Goal: Information Seeking & Learning: Learn about a topic

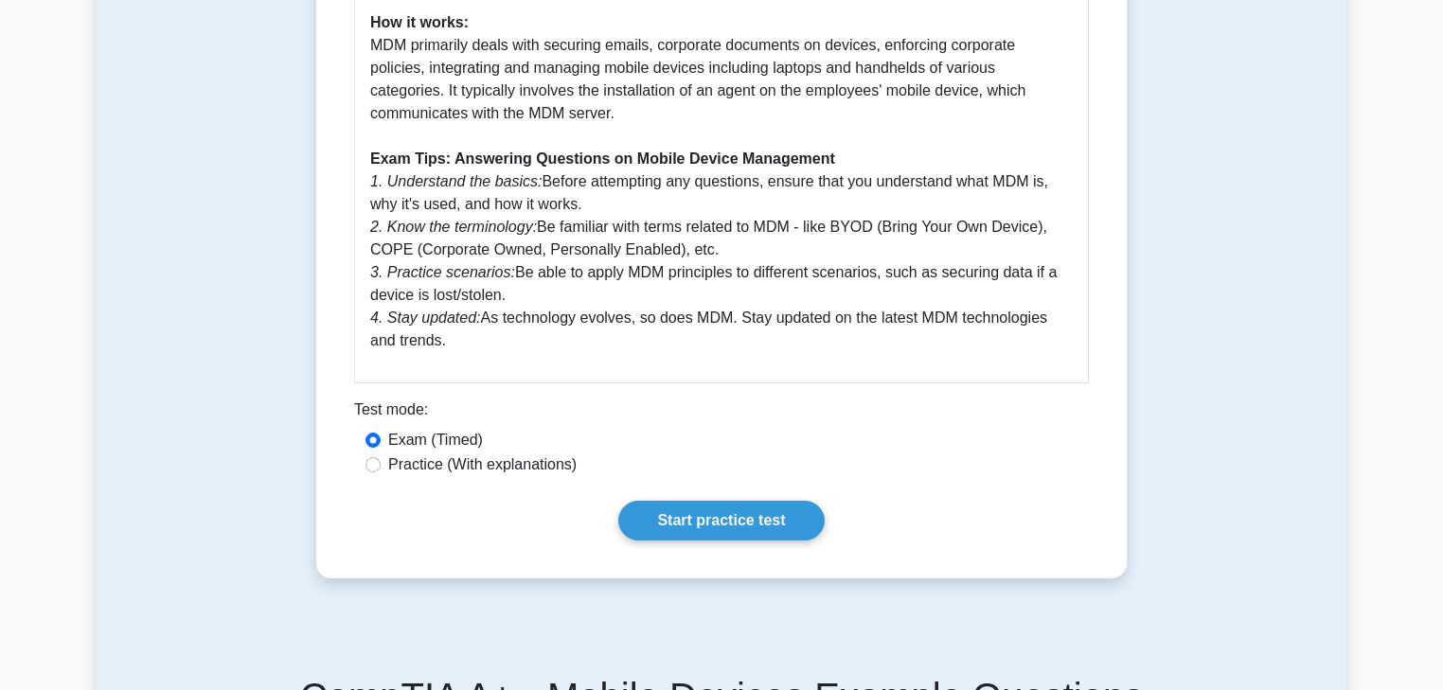
scroll to position [871, 0]
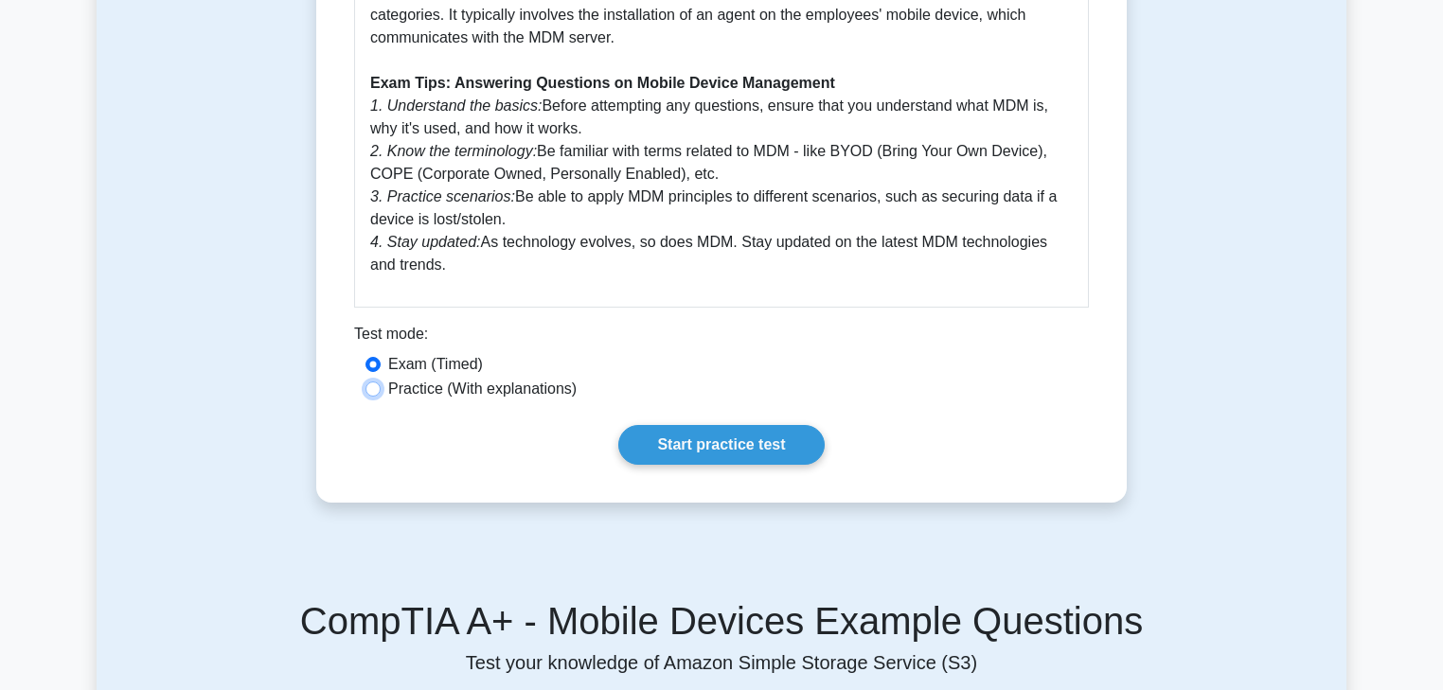
click at [373, 397] on input "Practice (With explanations)" at bounding box center [372, 389] width 15 height 15
radio input "true"
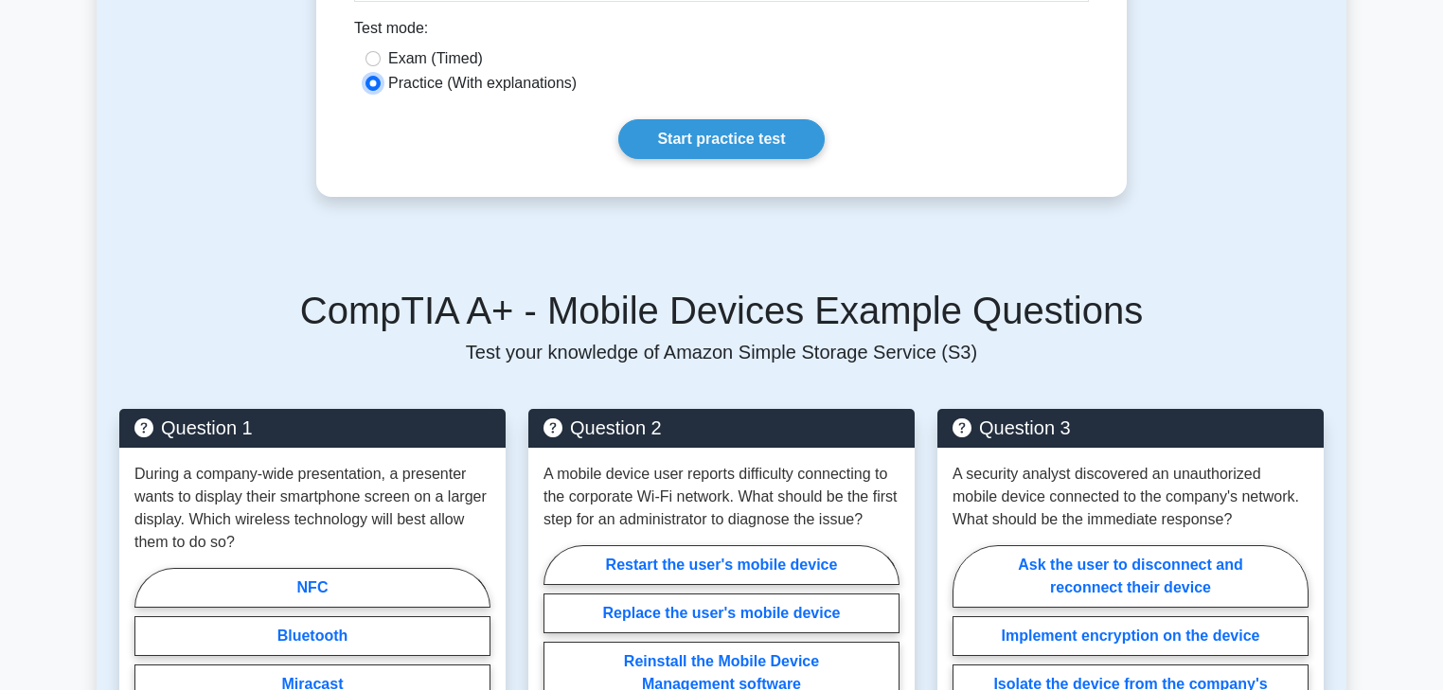
scroll to position [943, 0]
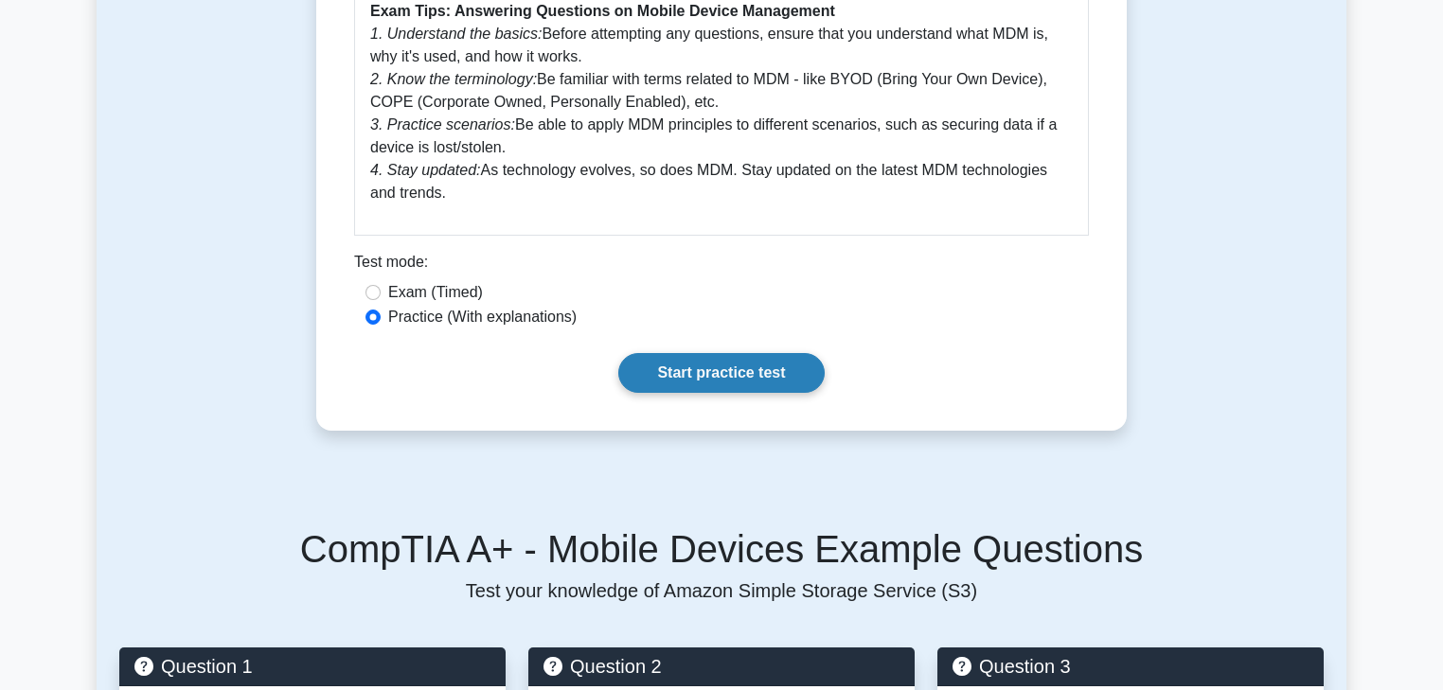
click at [735, 393] on link "Start practice test" at bounding box center [720, 373] width 205 height 40
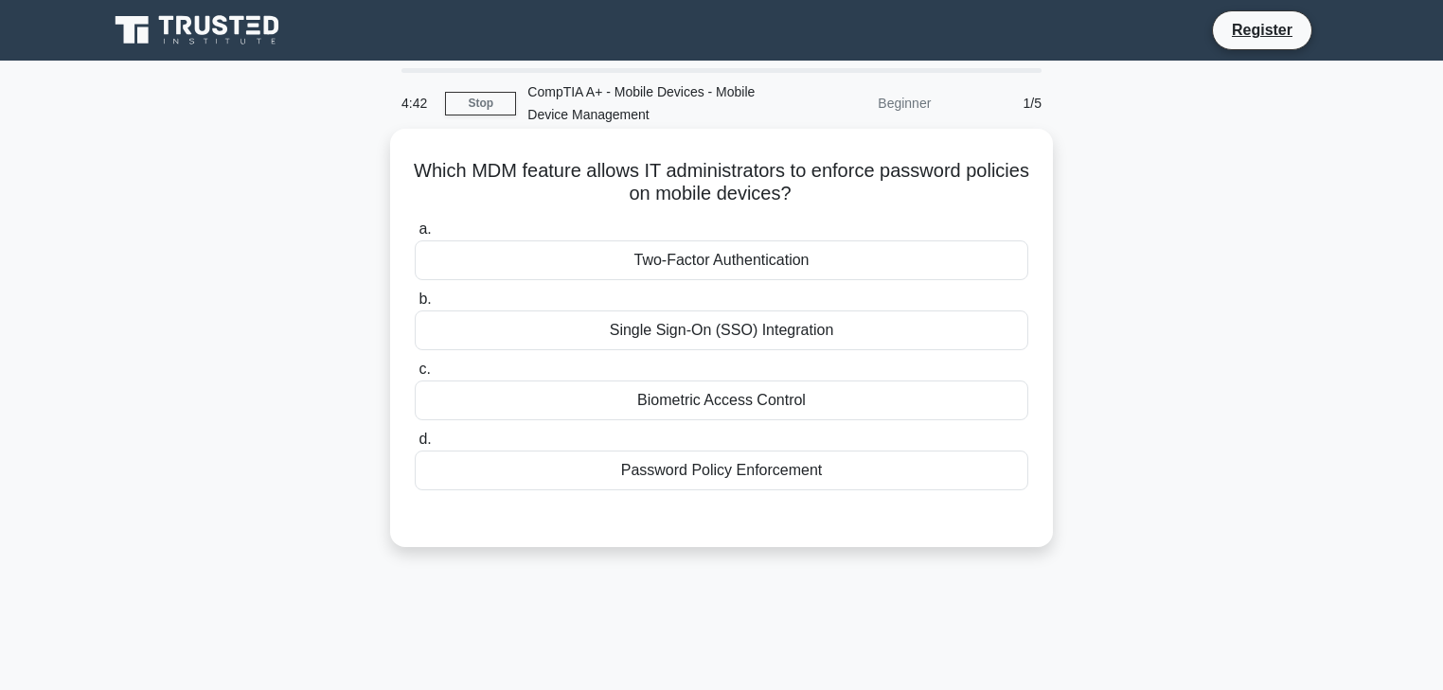
click at [808, 477] on div "Password Policy Enforcement" at bounding box center [721, 471] width 613 height 40
click at [415, 446] on input "d. Password Policy Enforcement" at bounding box center [415, 440] width 0 height 12
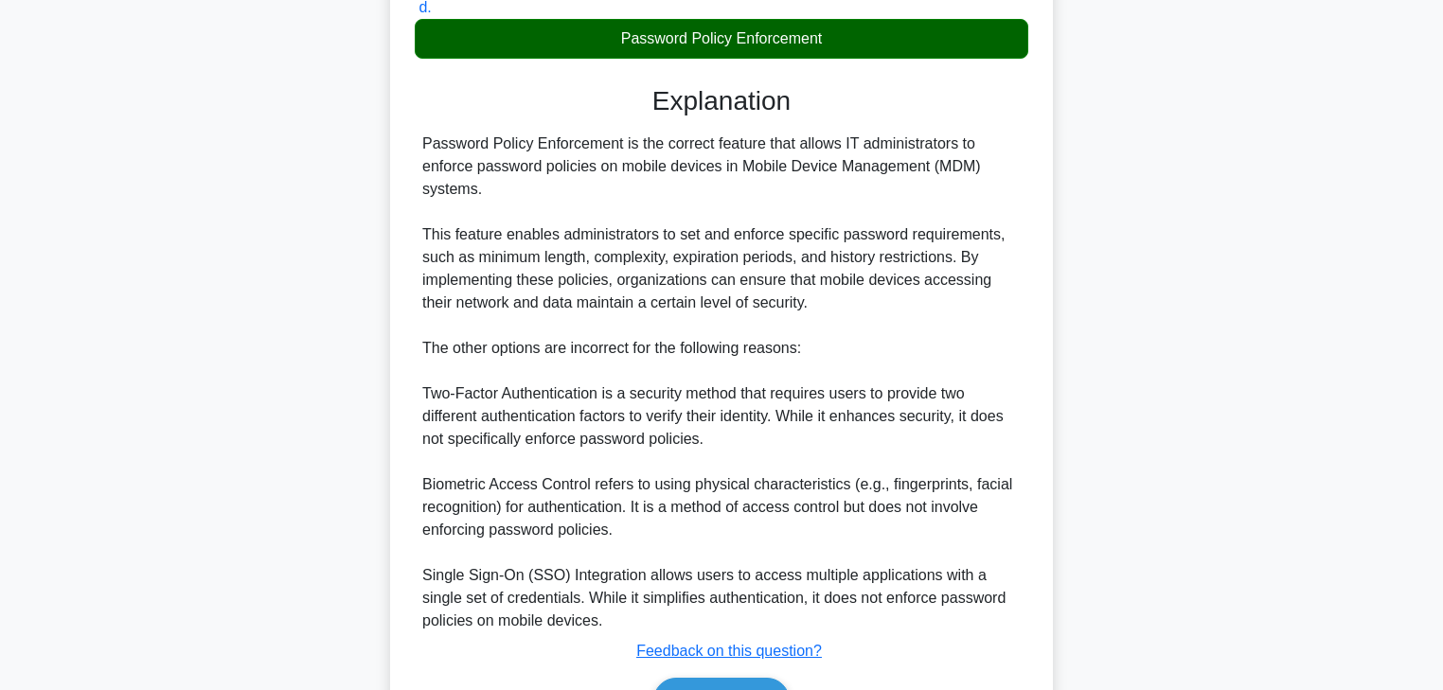
scroll to position [454, 0]
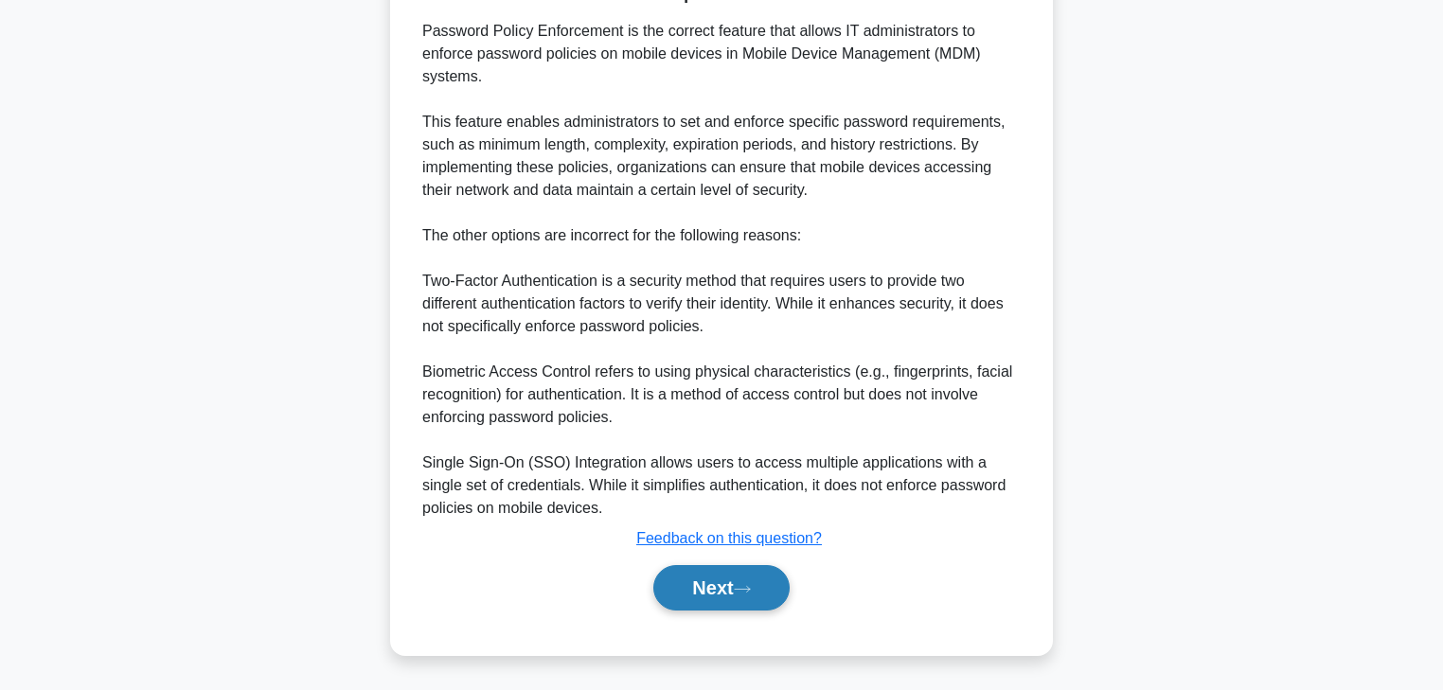
click at [731, 595] on button "Next" at bounding box center [720, 587] width 135 height 45
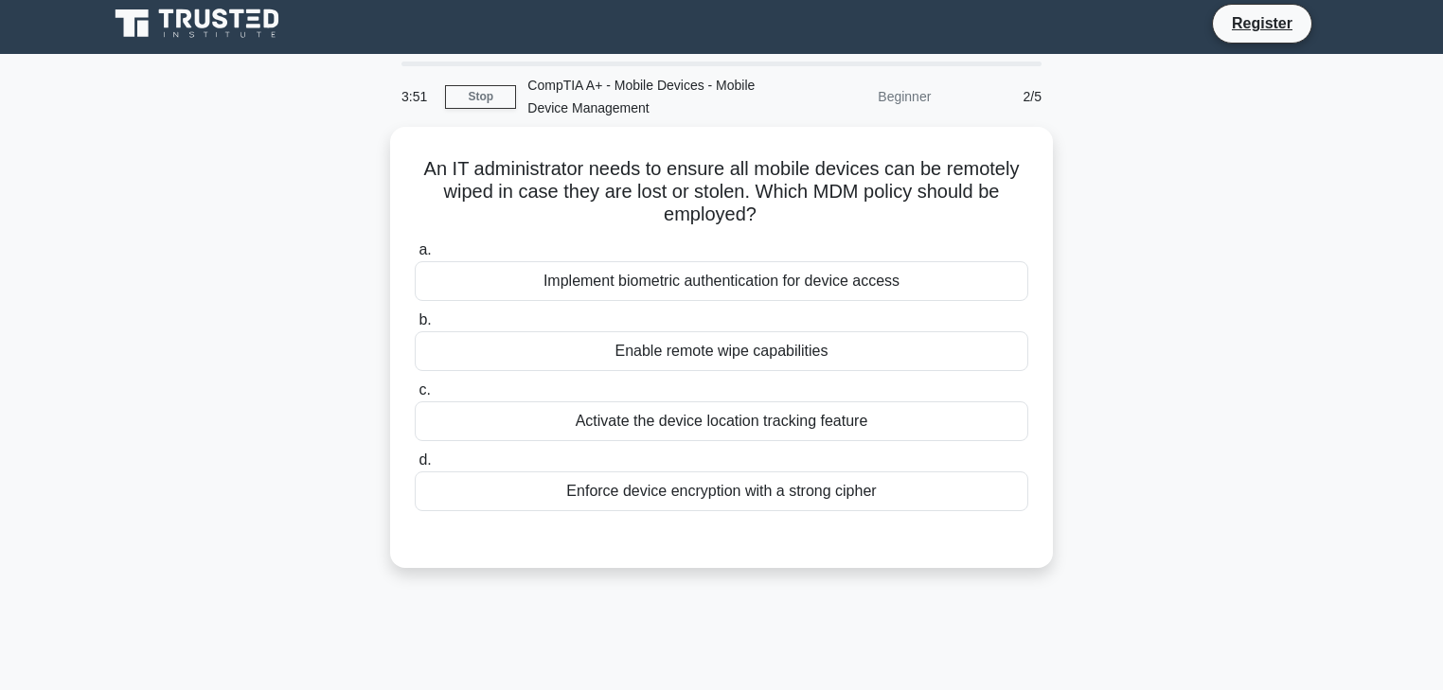
scroll to position [0, 0]
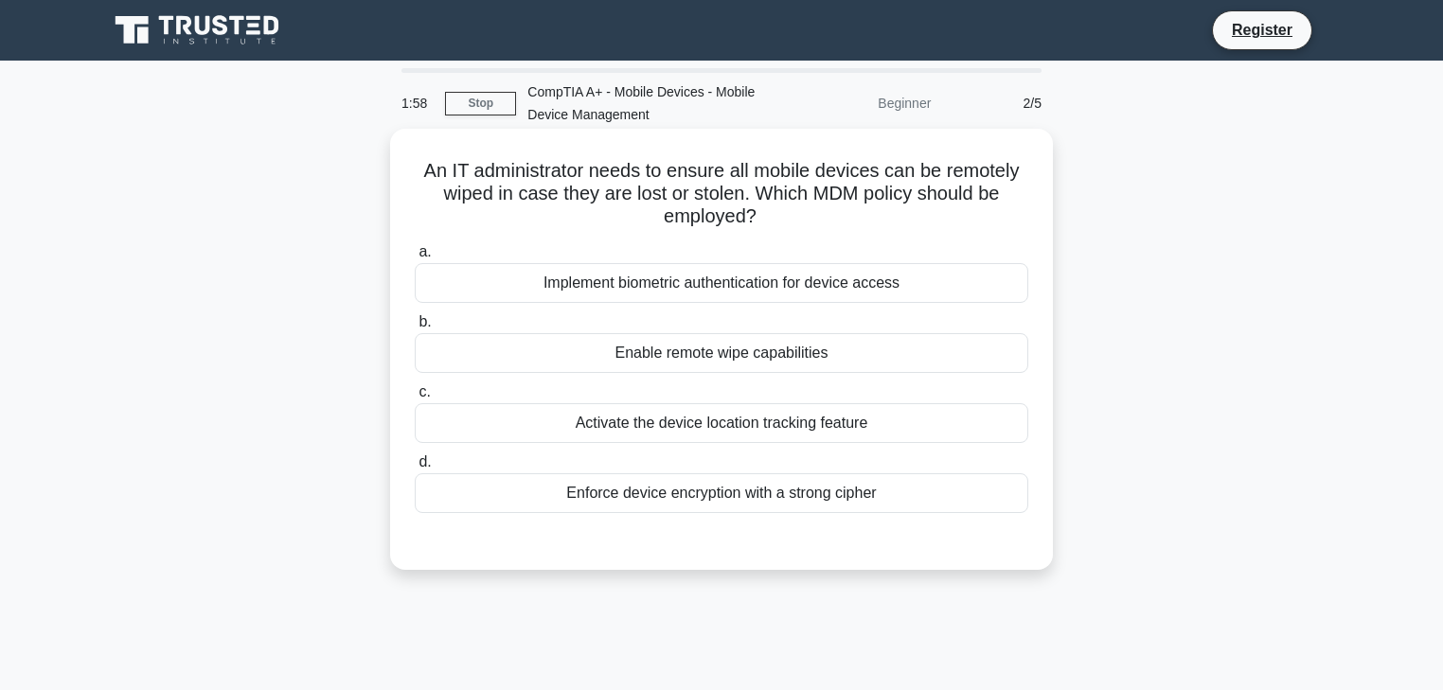
click at [798, 358] on div "Enable remote wipe capabilities" at bounding box center [721, 353] width 613 height 40
click at [415, 329] on input "b. Enable remote wipe capabilities" at bounding box center [415, 322] width 0 height 12
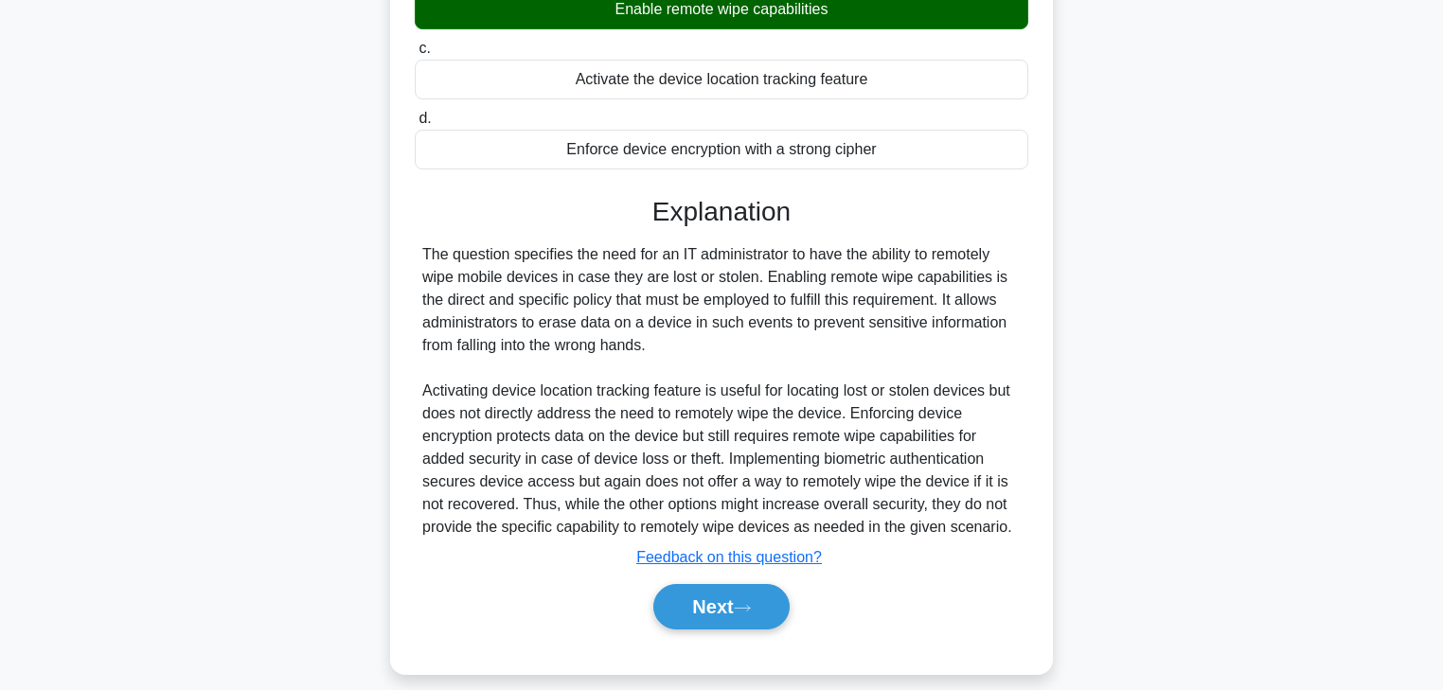
scroll to position [363, 0]
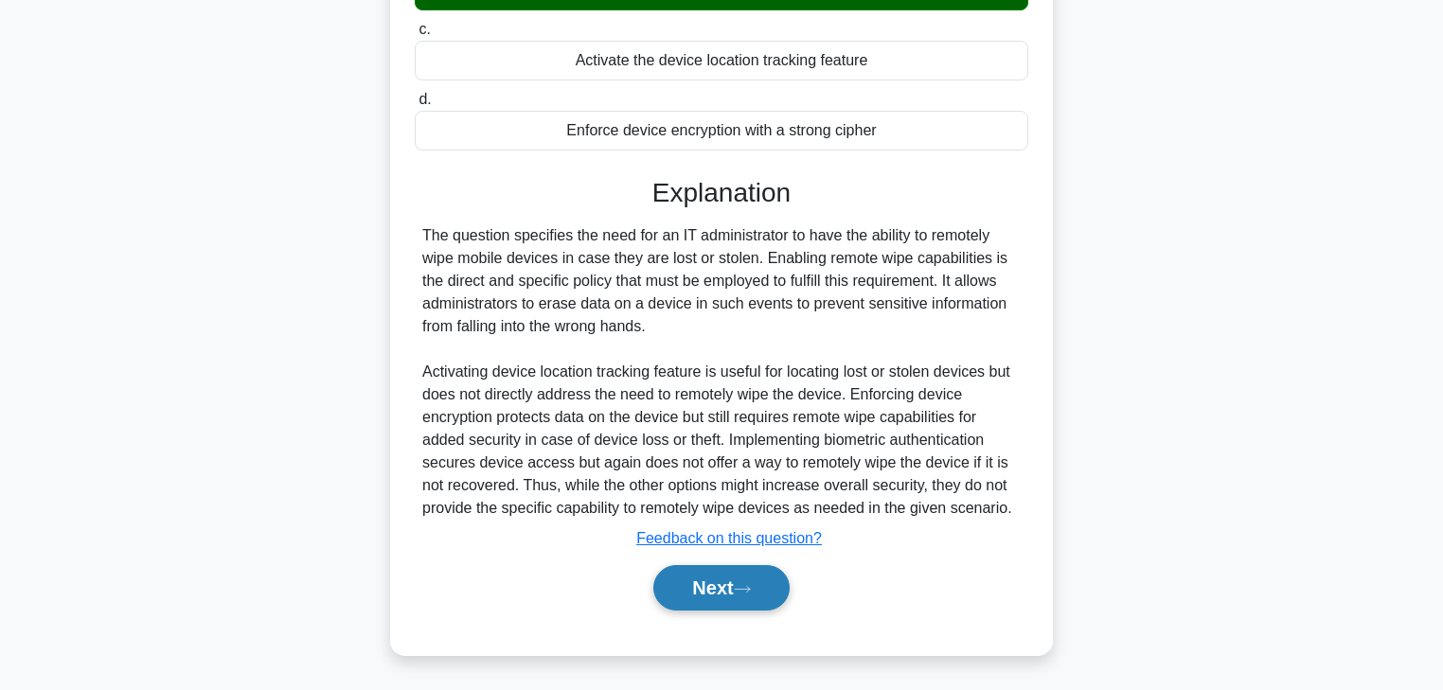
click at [741, 598] on button "Next" at bounding box center [720, 587] width 135 height 45
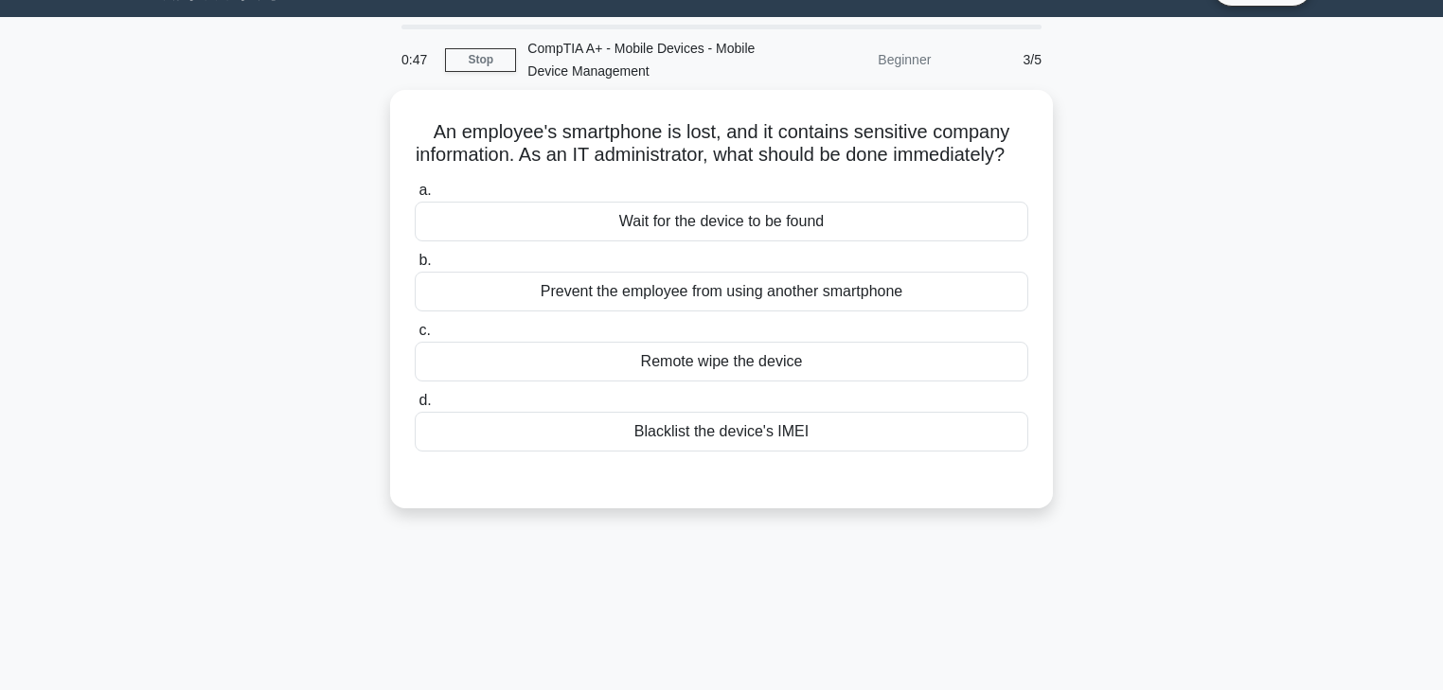
scroll to position [30, 0]
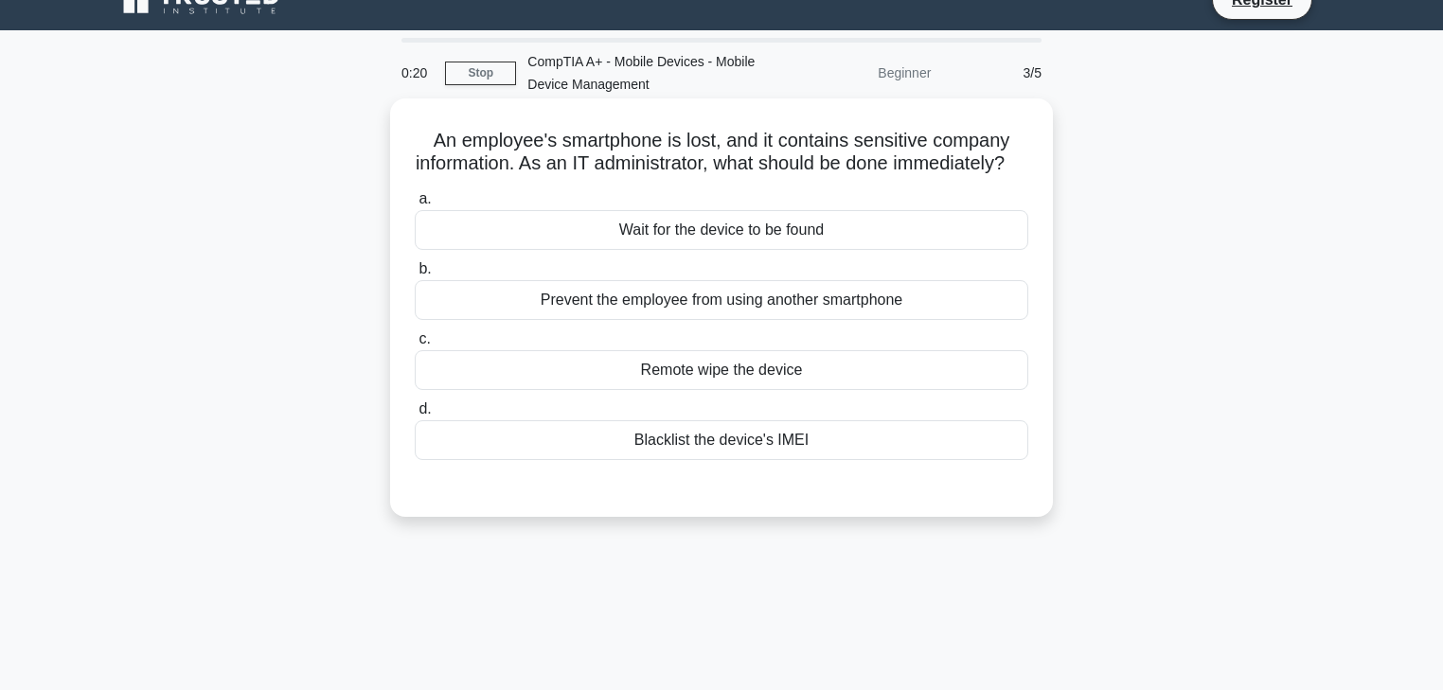
click at [756, 390] on div "Remote wipe the device" at bounding box center [721, 370] width 613 height 40
click at [415, 346] on input "c. Remote wipe the device" at bounding box center [415, 339] width 0 height 12
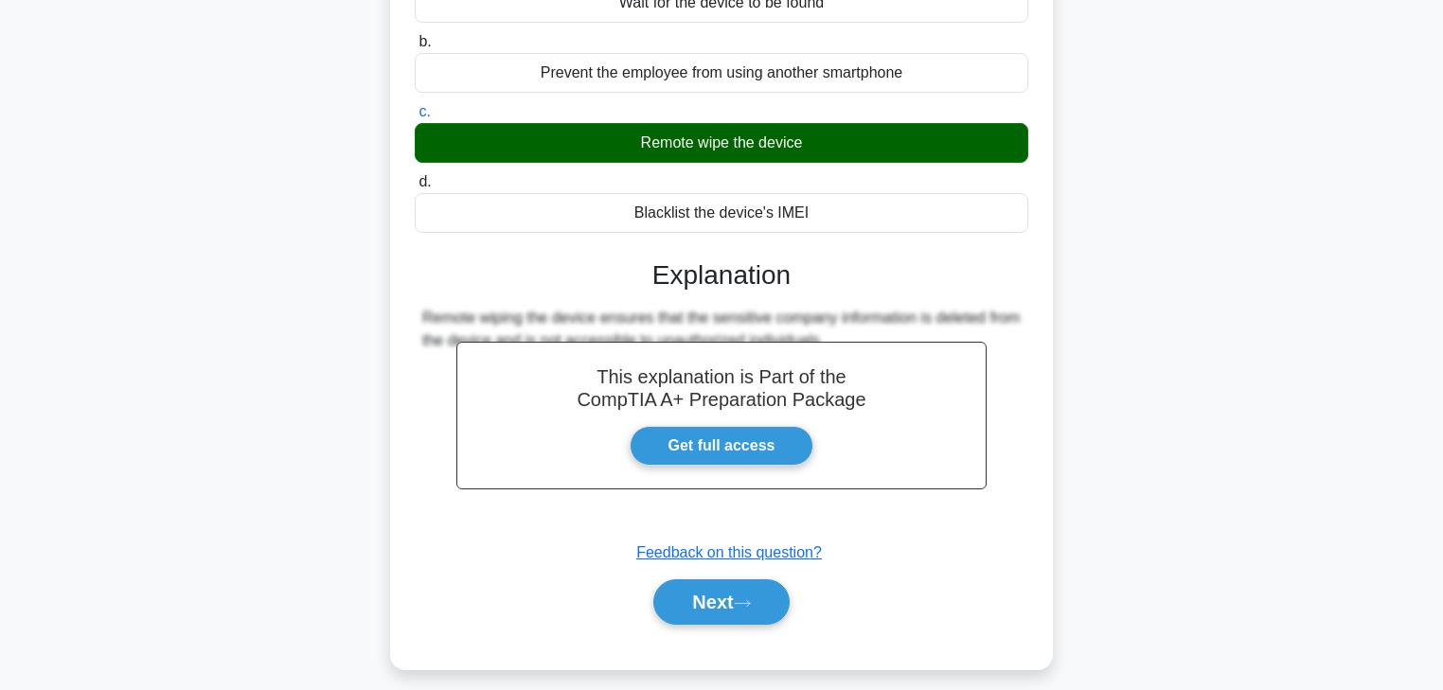
scroll to position [333, 0]
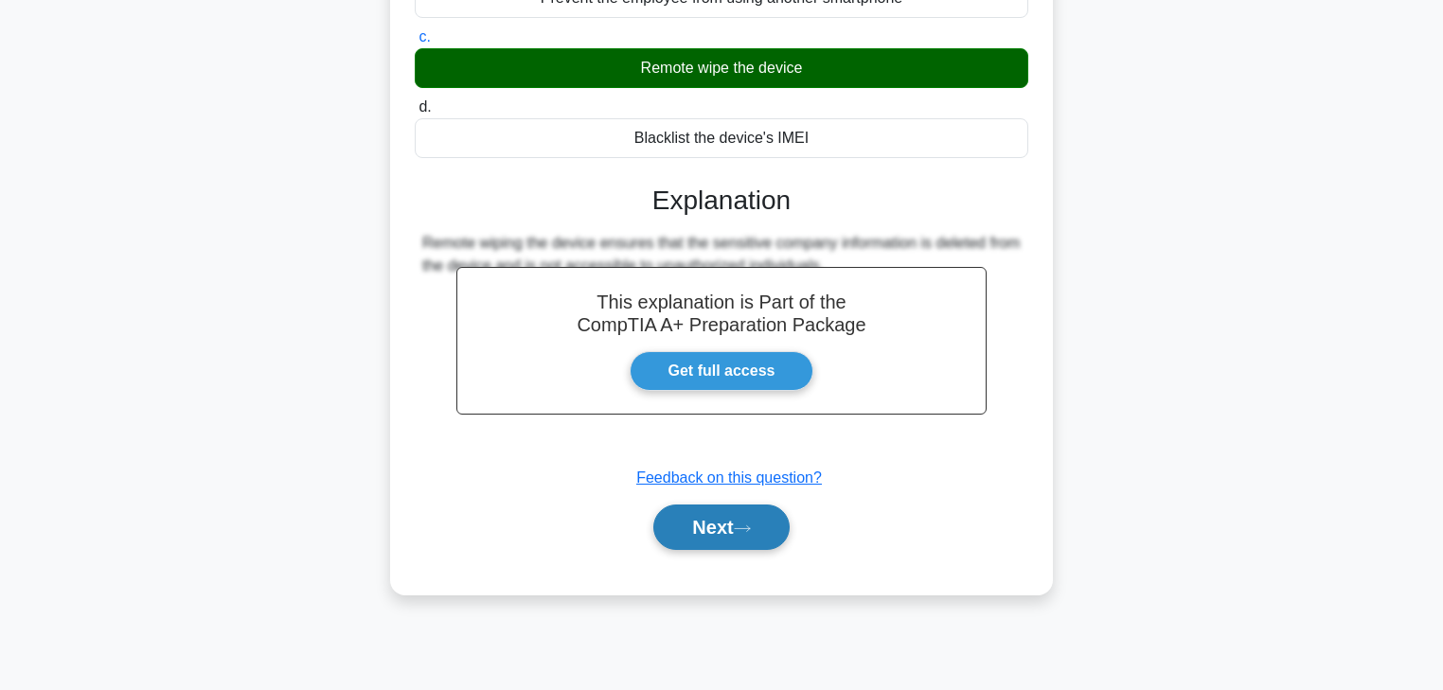
click at [709, 550] on button "Next" at bounding box center [720, 527] width 135 height 45
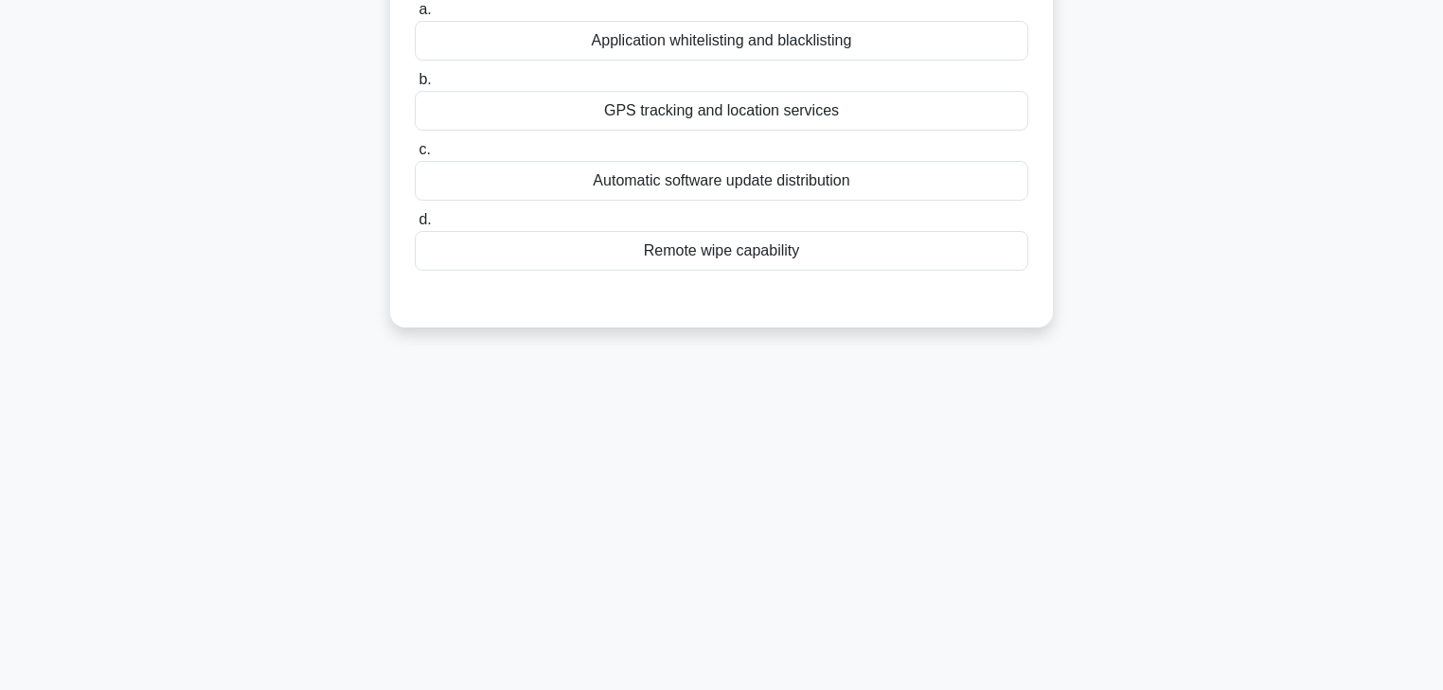
scroll to position [0, 0]
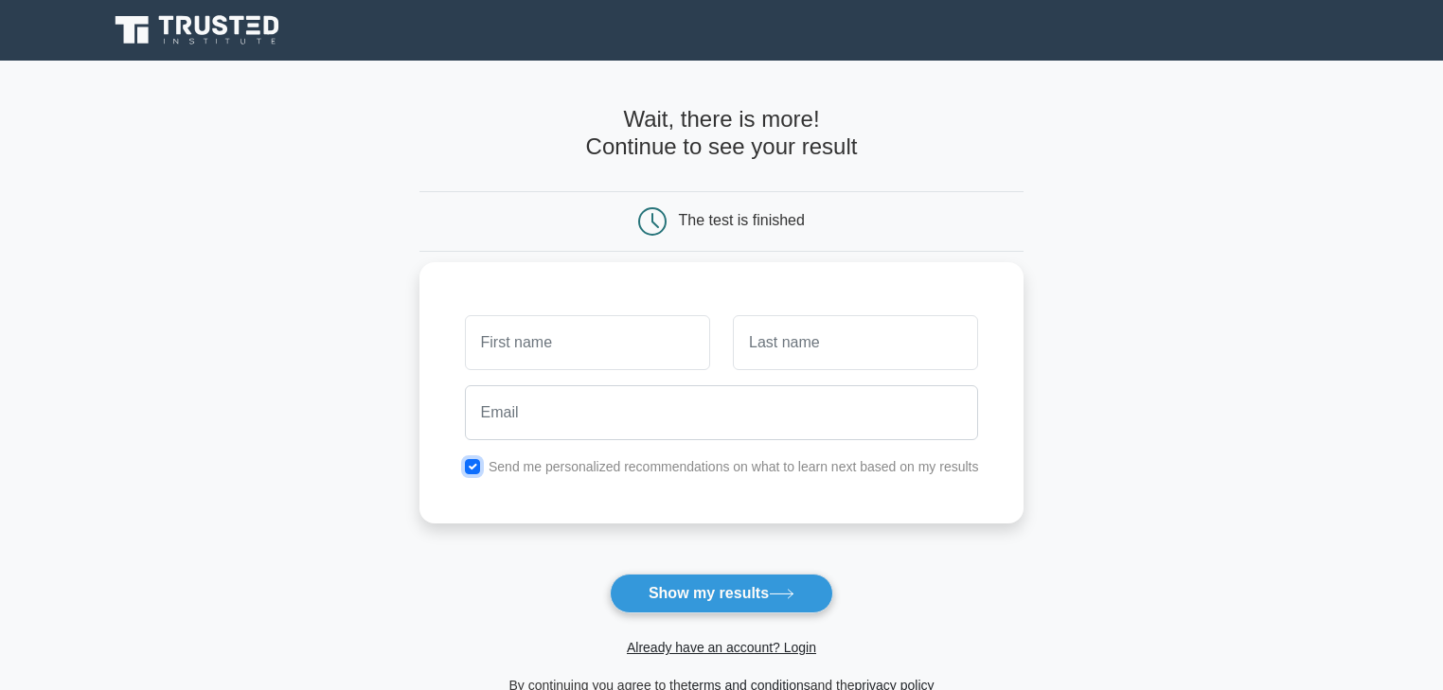
click at [469, 469] on input "checkbox" at bounding box center [472, 466] width 15 height 15
checkbox input "false"
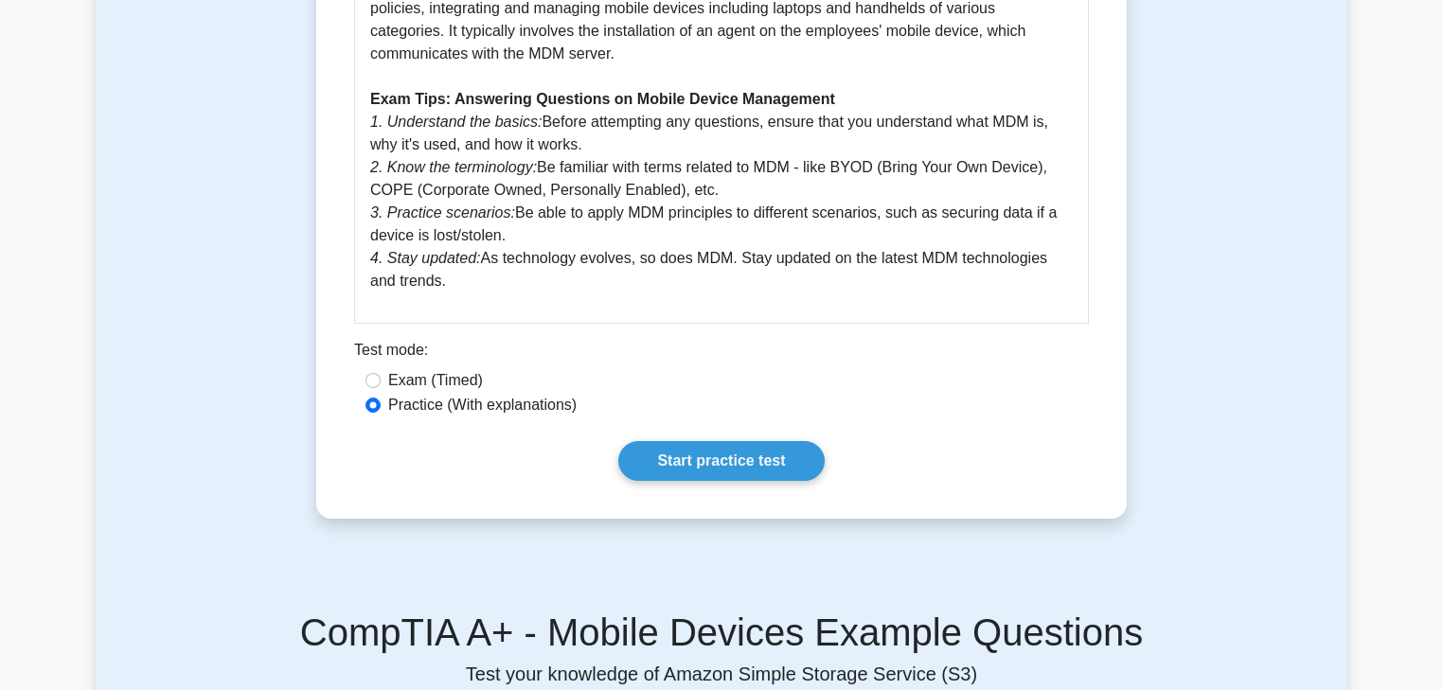
scroll to position [943, 0]
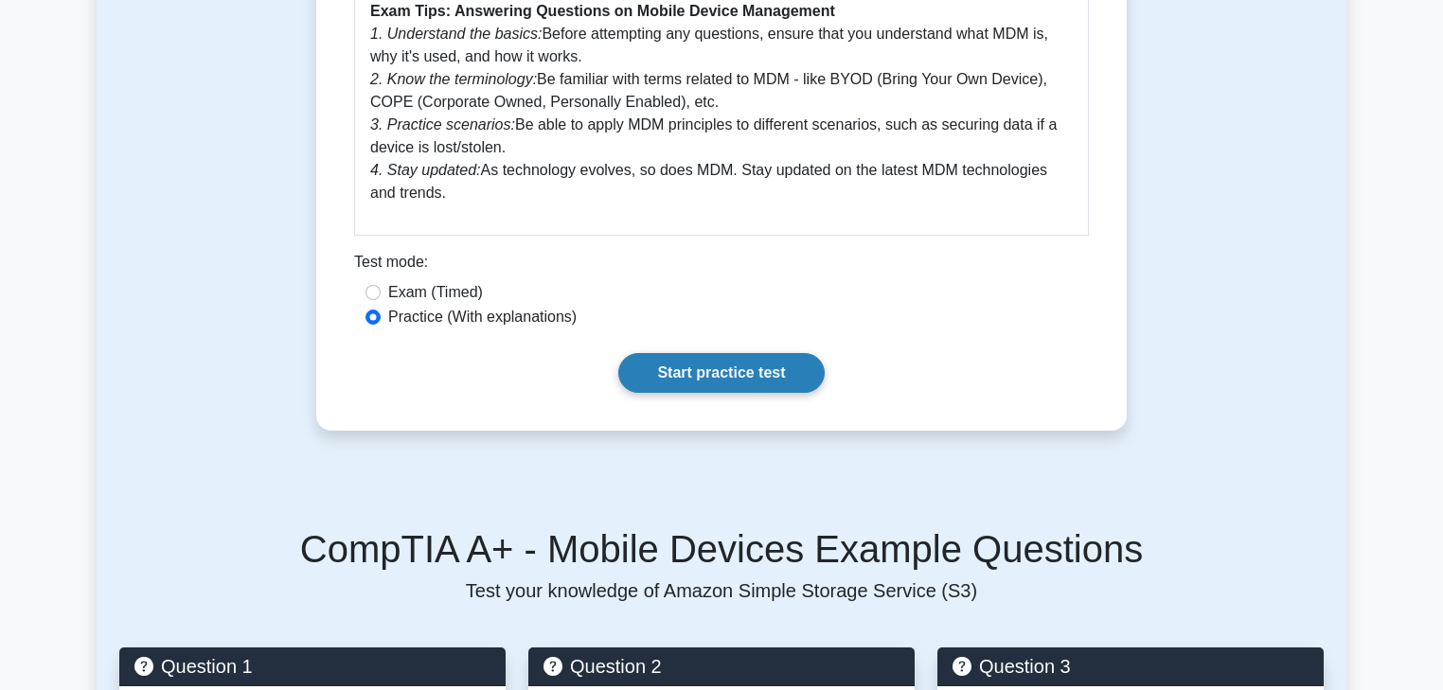
click at [668, 393] on link "Start practice test" at bounding box center [720, 373] width 205 height 40
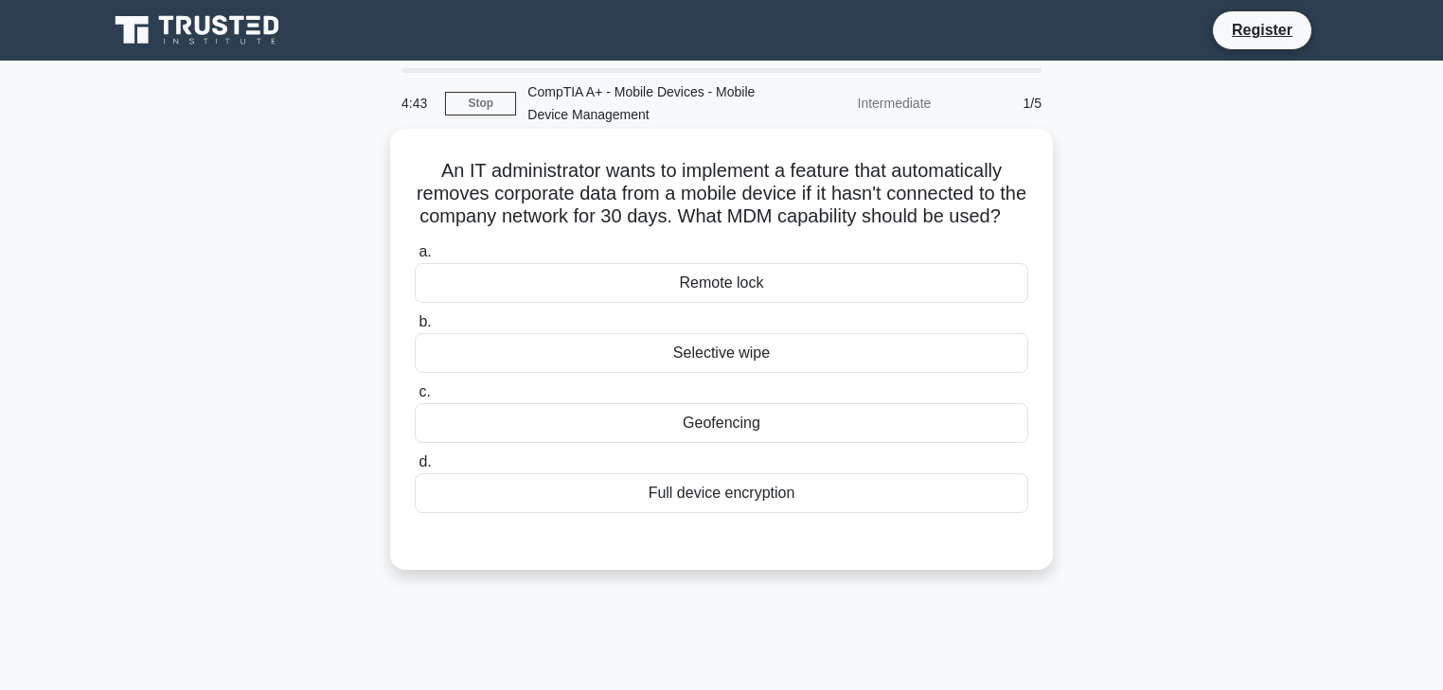
click at [754, 373] on div "Selective wipe" at bounding box center [721, 353] width 613 height 40
click at [415, 329] on input "b. Selective wipe" at bounding box center [415, 322] width 0 height 12
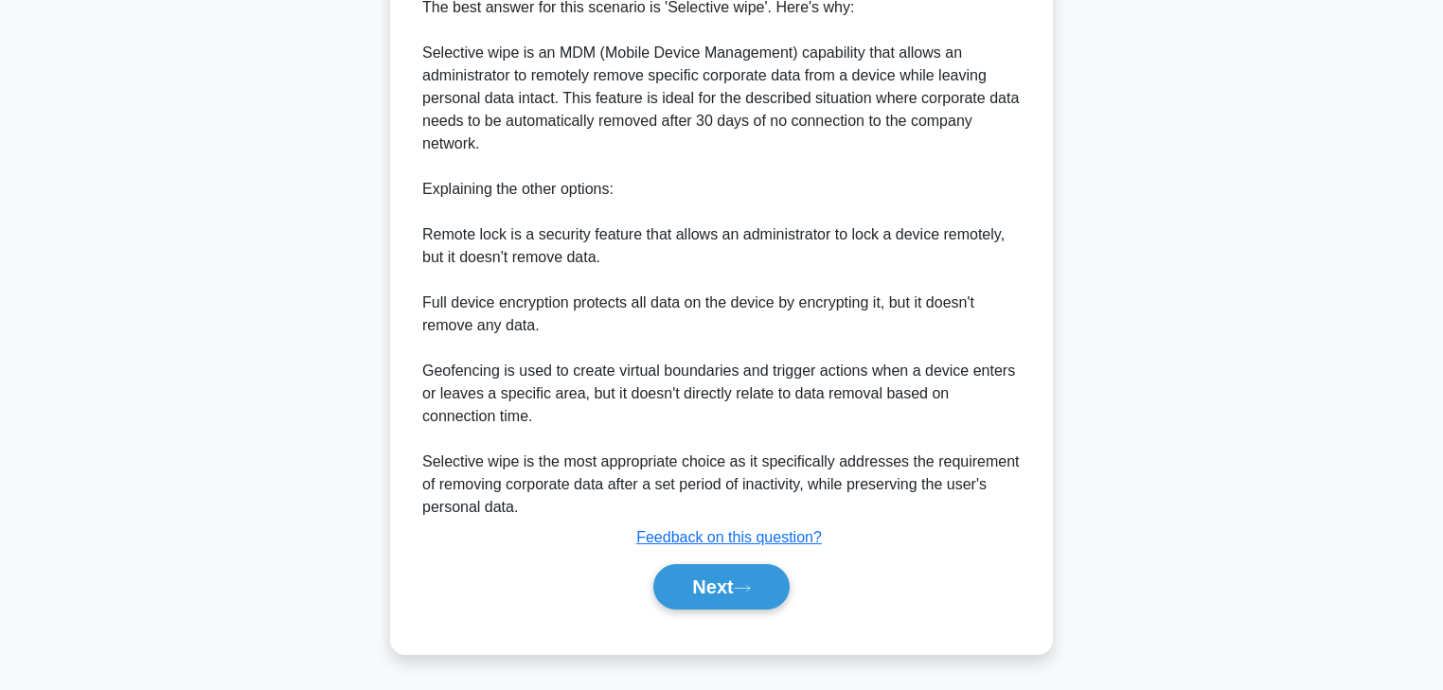
scroll to position [613, 0]
click at [716, 581] on button "Next" at bounding box center [720, 586] width 135 height 45
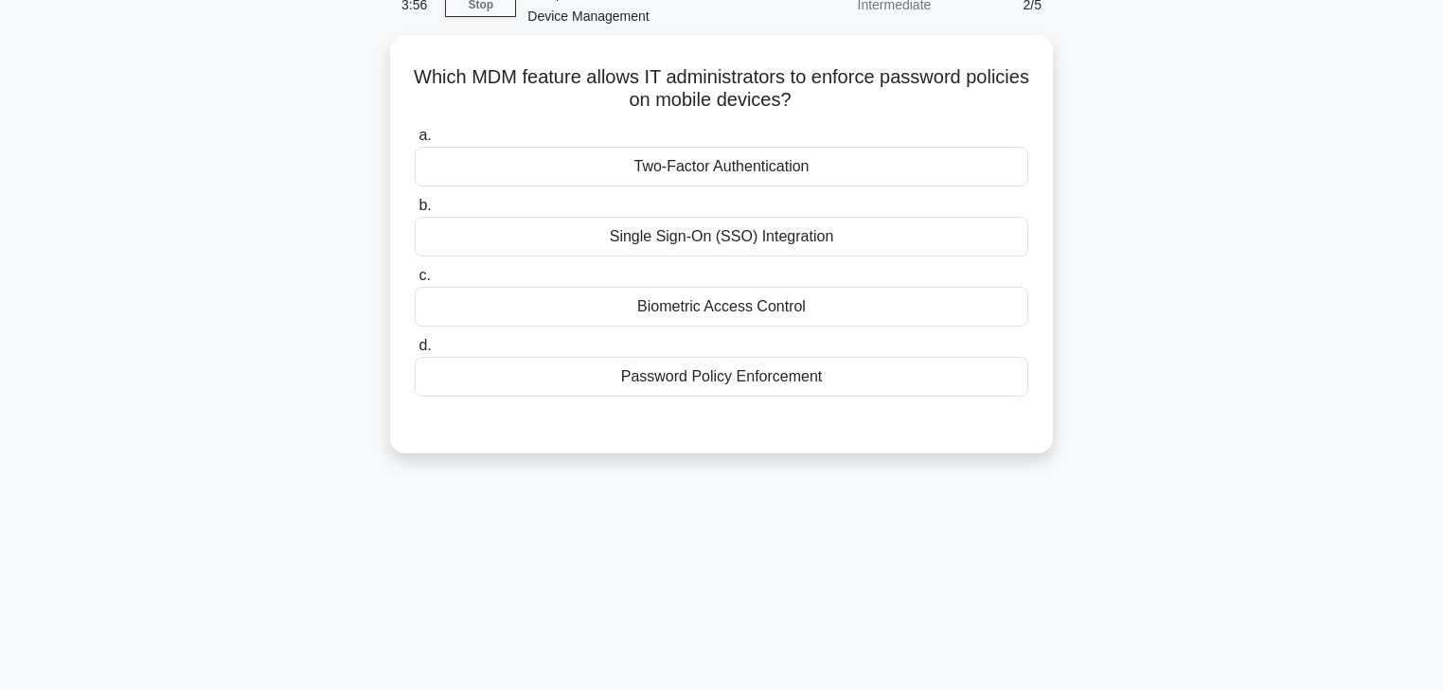
scroll to position [30, 0]
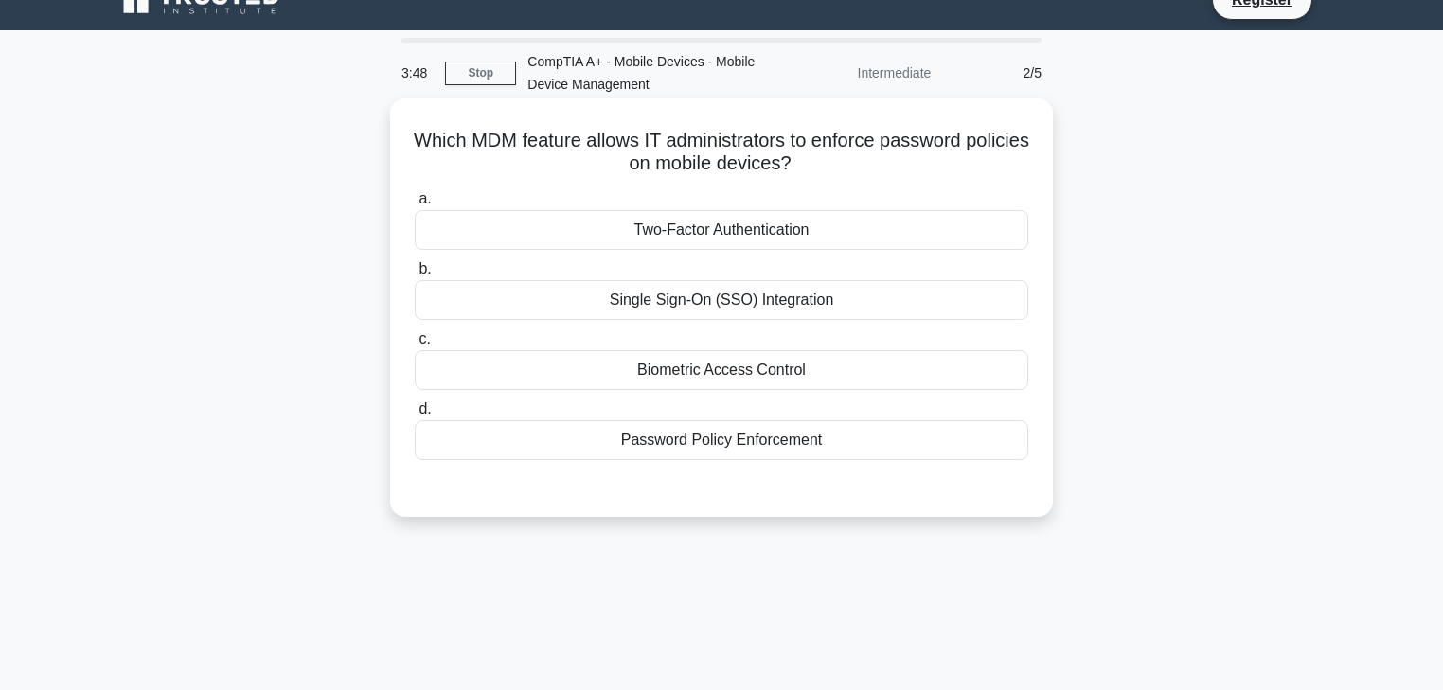
click at [752, 444] on div "Password Policy Enforcement" at bounding box center [721, 440] width 613 height 40
click at [415, 416] on input "d. Password Policy Enforcement" at bounding box center [415, 409] width 0 height 12
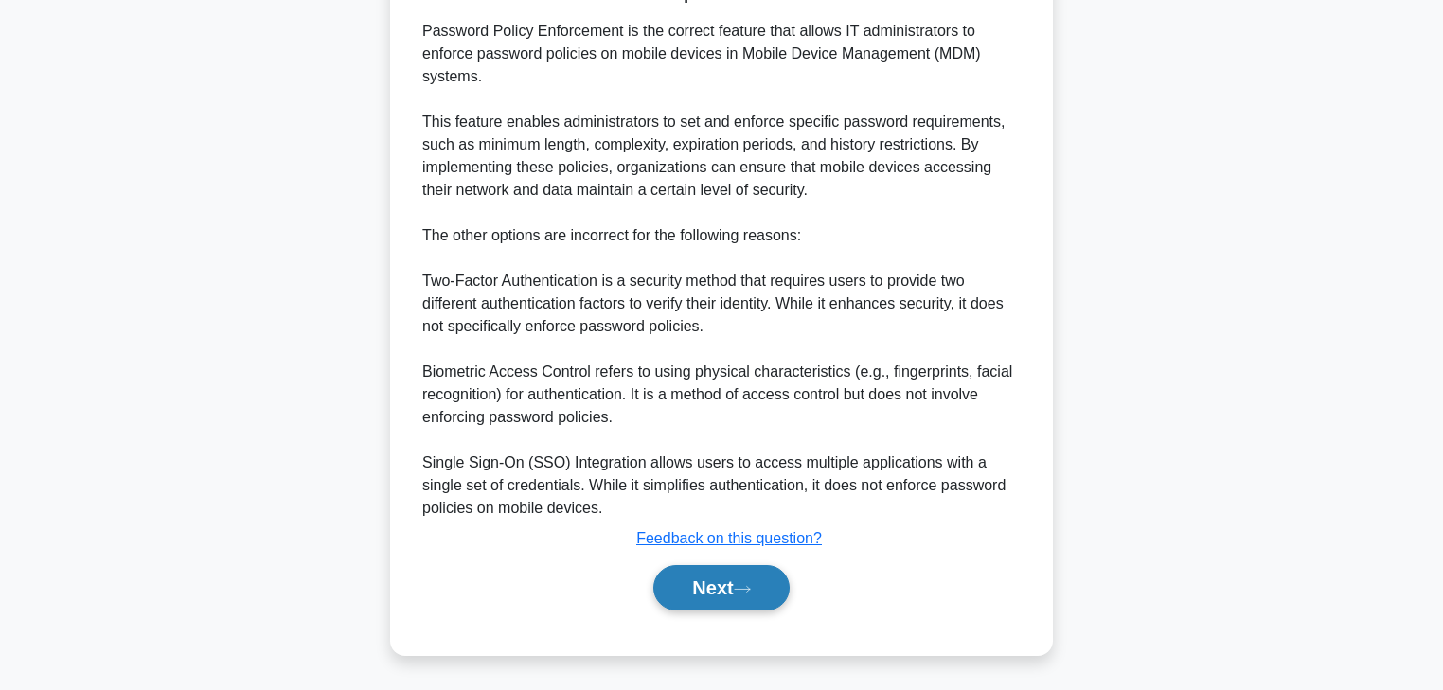
click at [738, 584] on button "Next" at bounding box center [720, 587] width 135 height 45
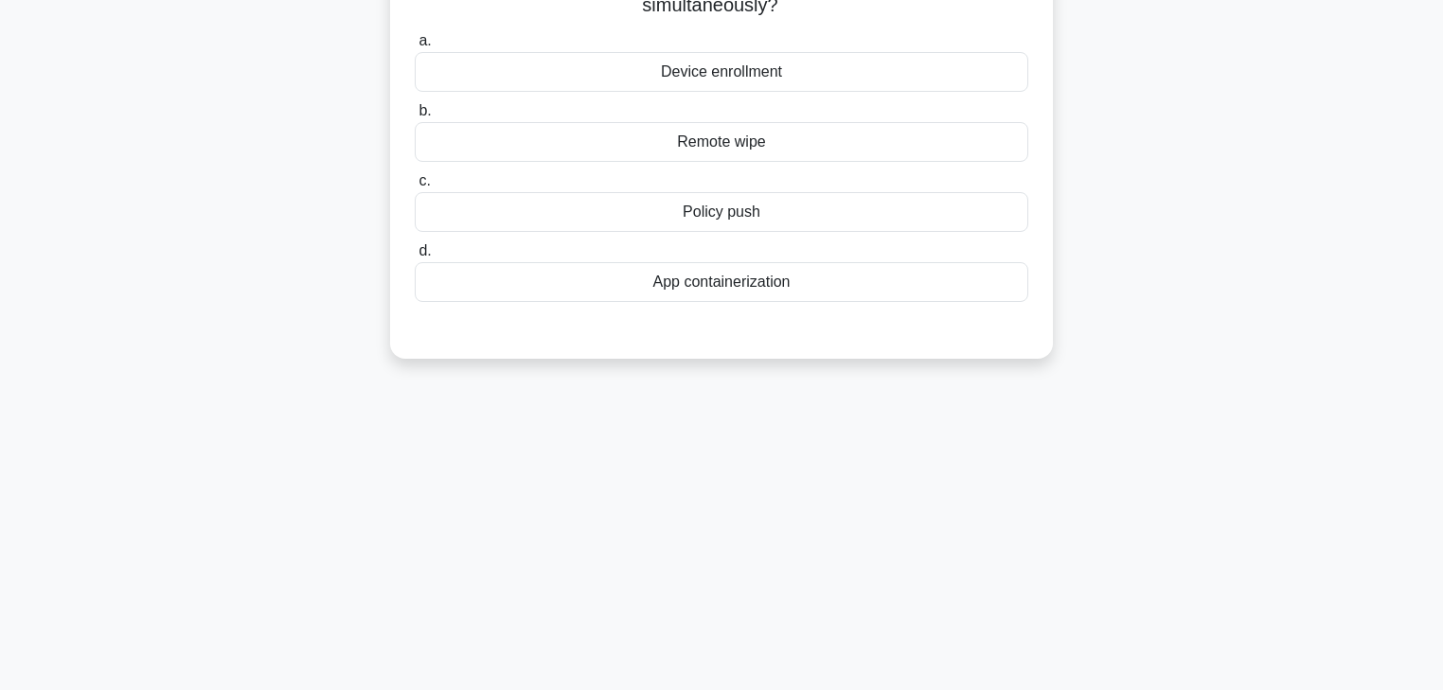
scroll to position [0, 0]
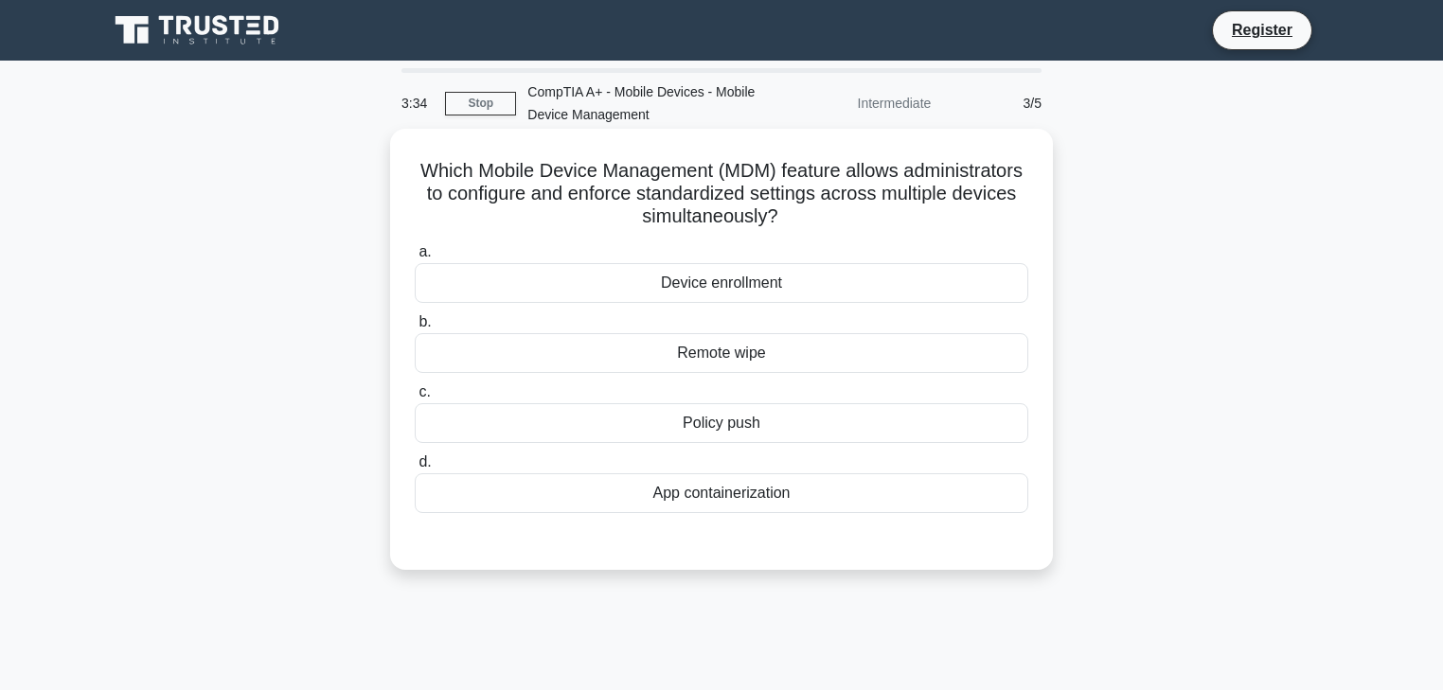
click at [685, 428] on div "Policy push" at bounding box center [721, 423] width 613 height 40
click at [415, 399] on input "c. Policy push" at bounding box center [415, 392] width 0 height 12
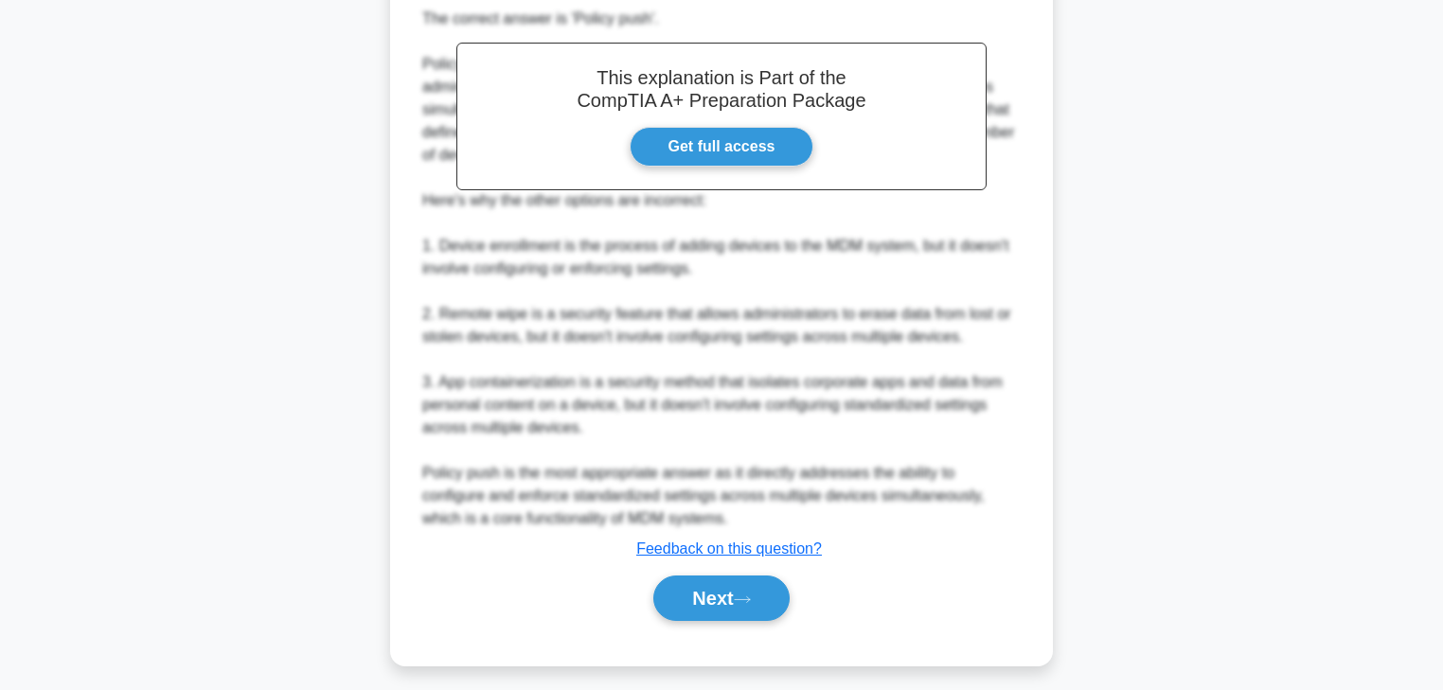
scroll to position [590, 0]
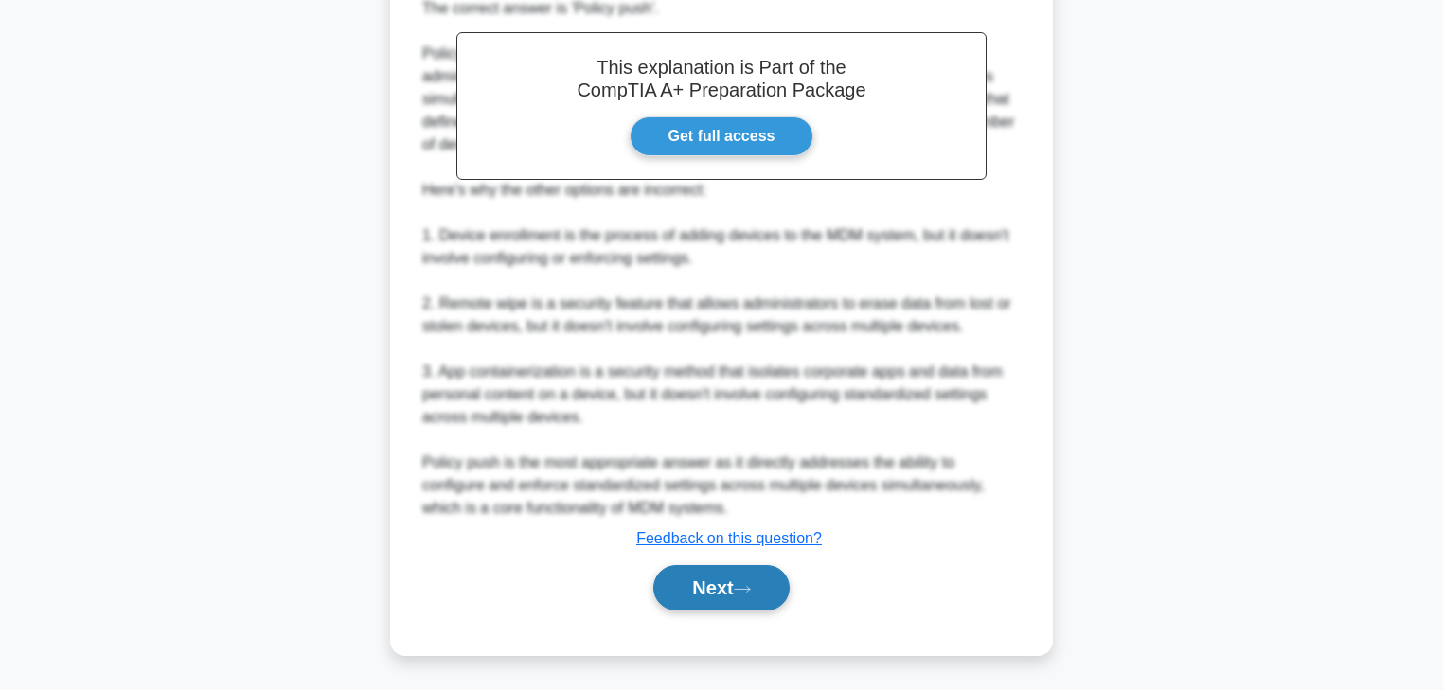
click at [769, 591] on button "Next" at bounding box center [720, 587] width 135 height 45
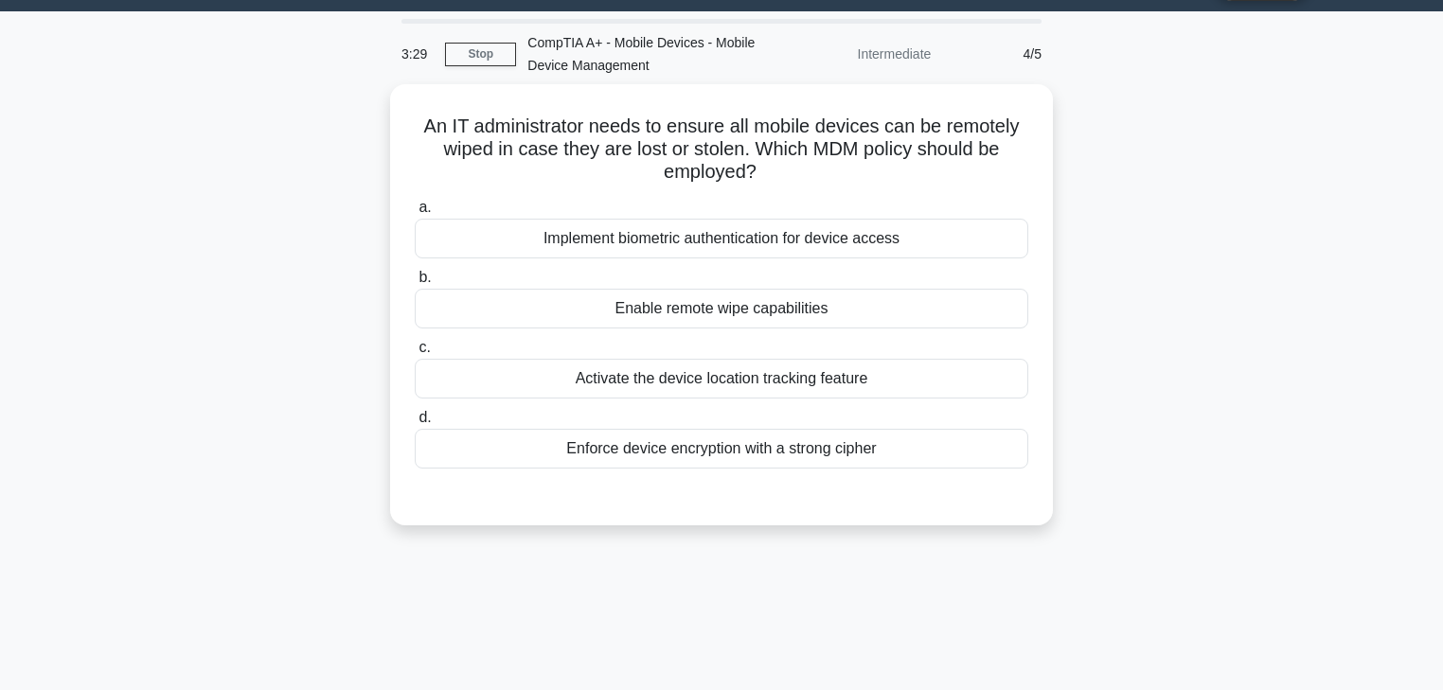
scroll to position [30, 0]
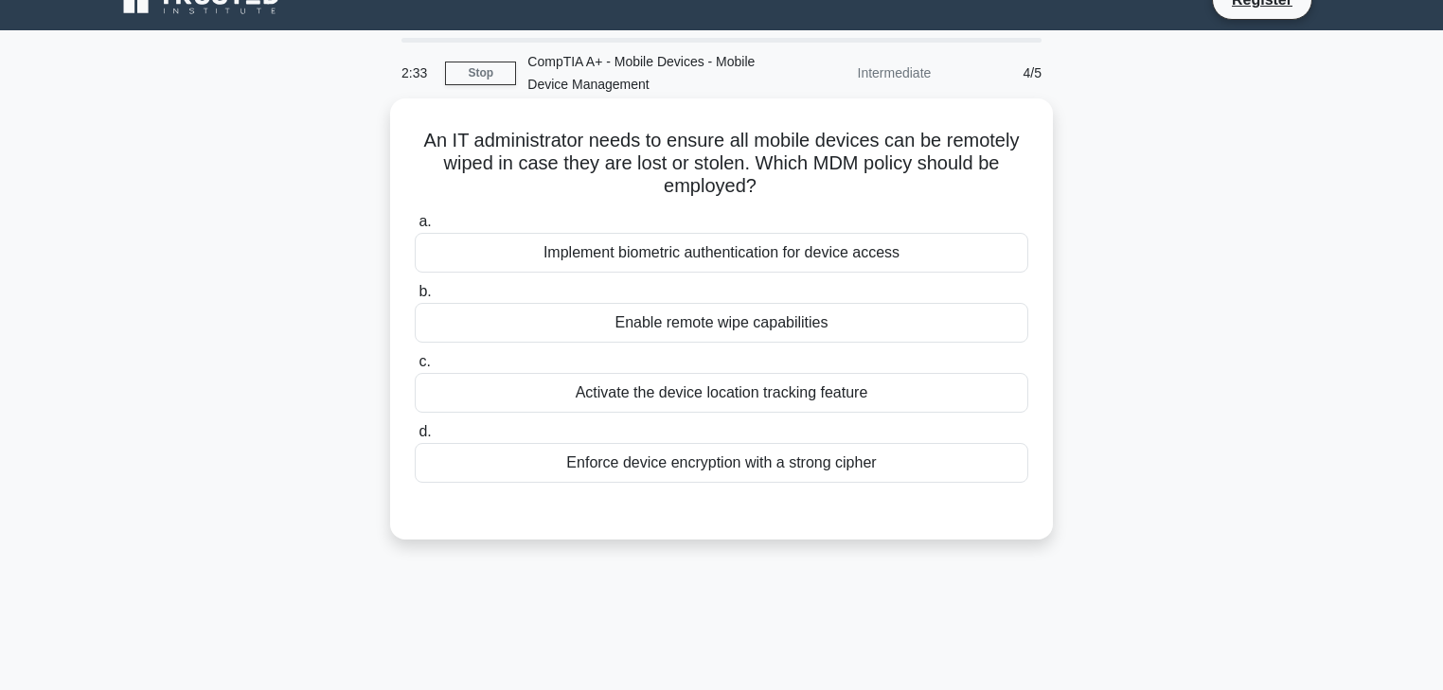
click at [734, 329] on div "Enable remote wipe capabilities" at bounding box center [721, 323] width 613 height 40
click at [415, 298] on input "b. Enable remote wipe capabilities" at bounding box center [415, 292] width 0 height 12
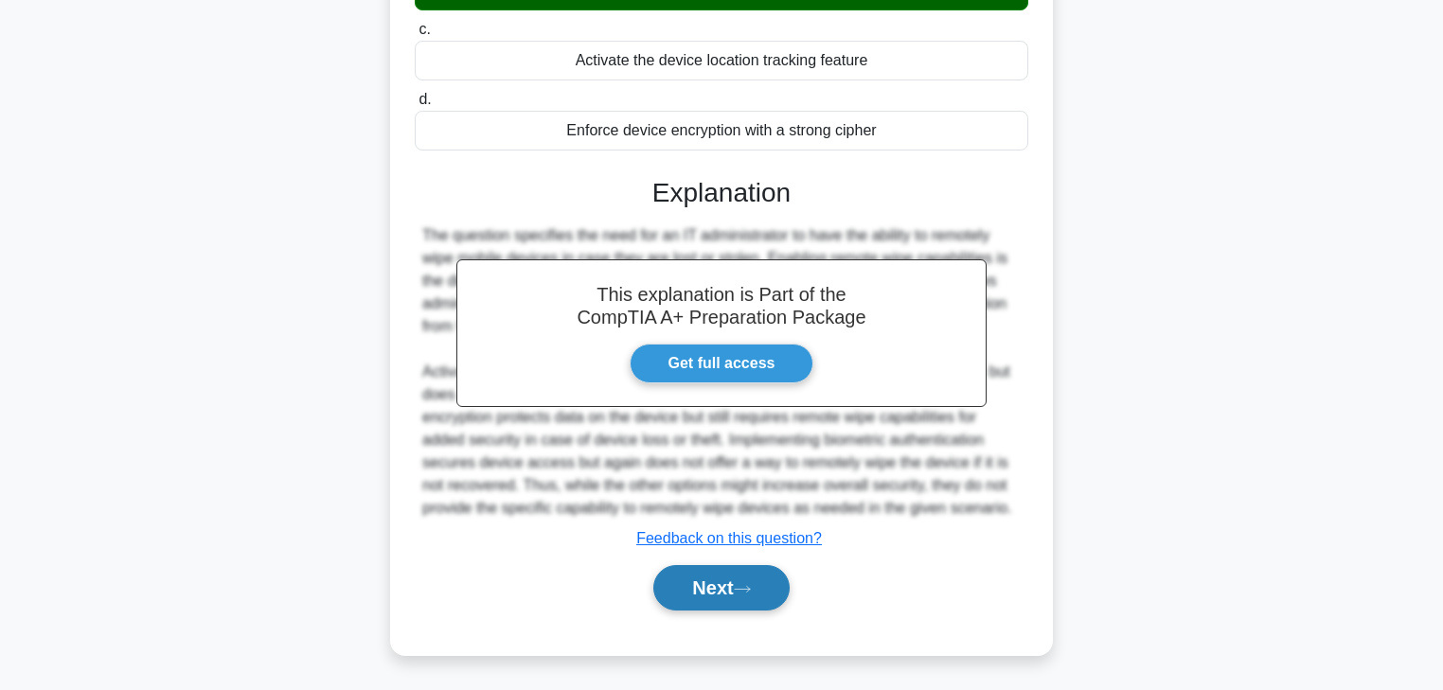
click at [741, 584] on icon at bounding box center [742, 589] width 17 height 10
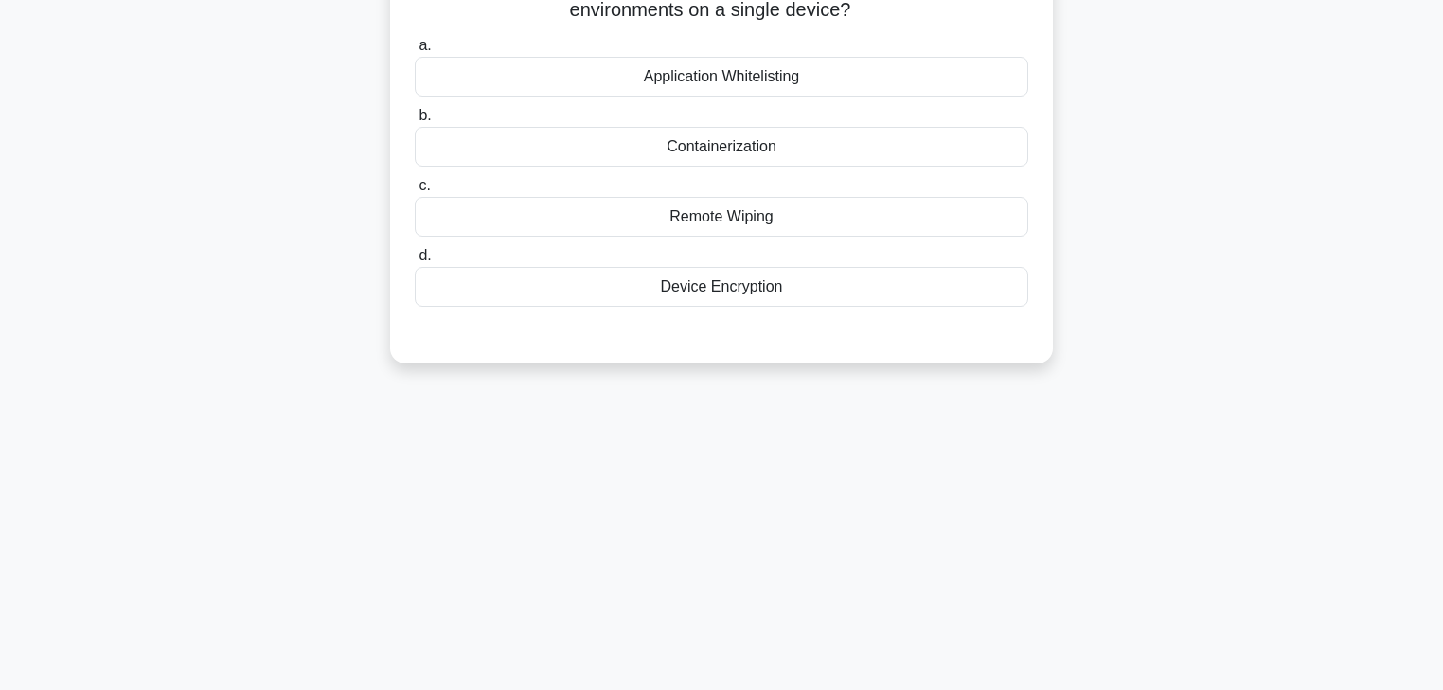
scroll to position [0, 0]
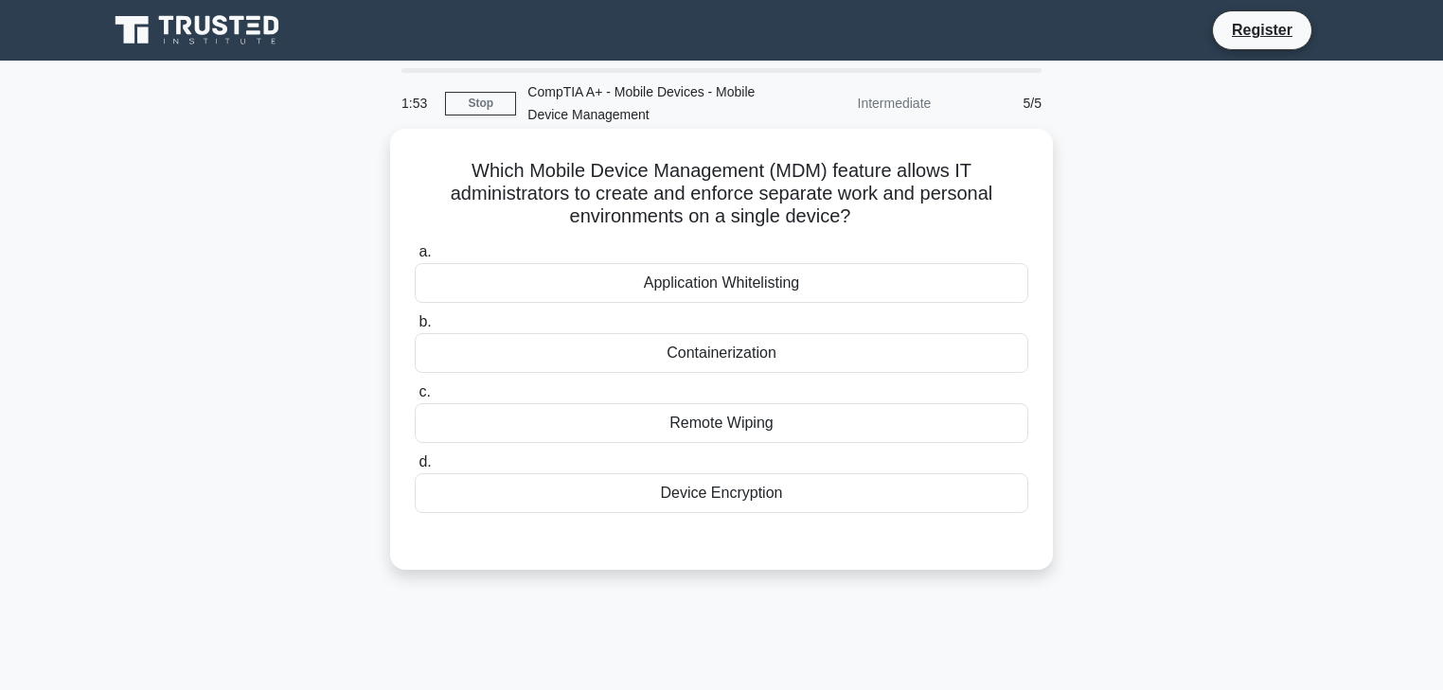
click at [757, 356] on div "Containerization" at bounding box center [721, 353] width 613 height 40
click at [415, 329] on input "b. Containerization" at bounding box center [415, 322] width 0 height 12
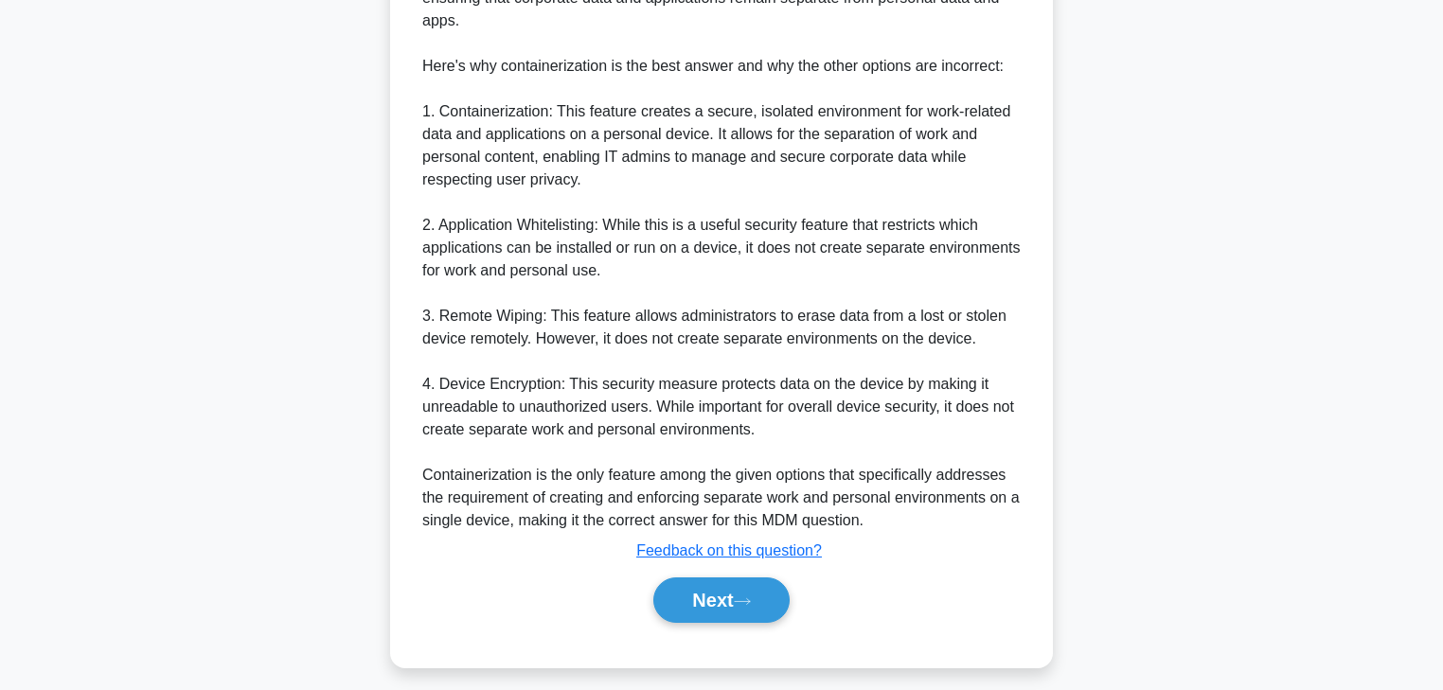
scroll to position [726, 0]
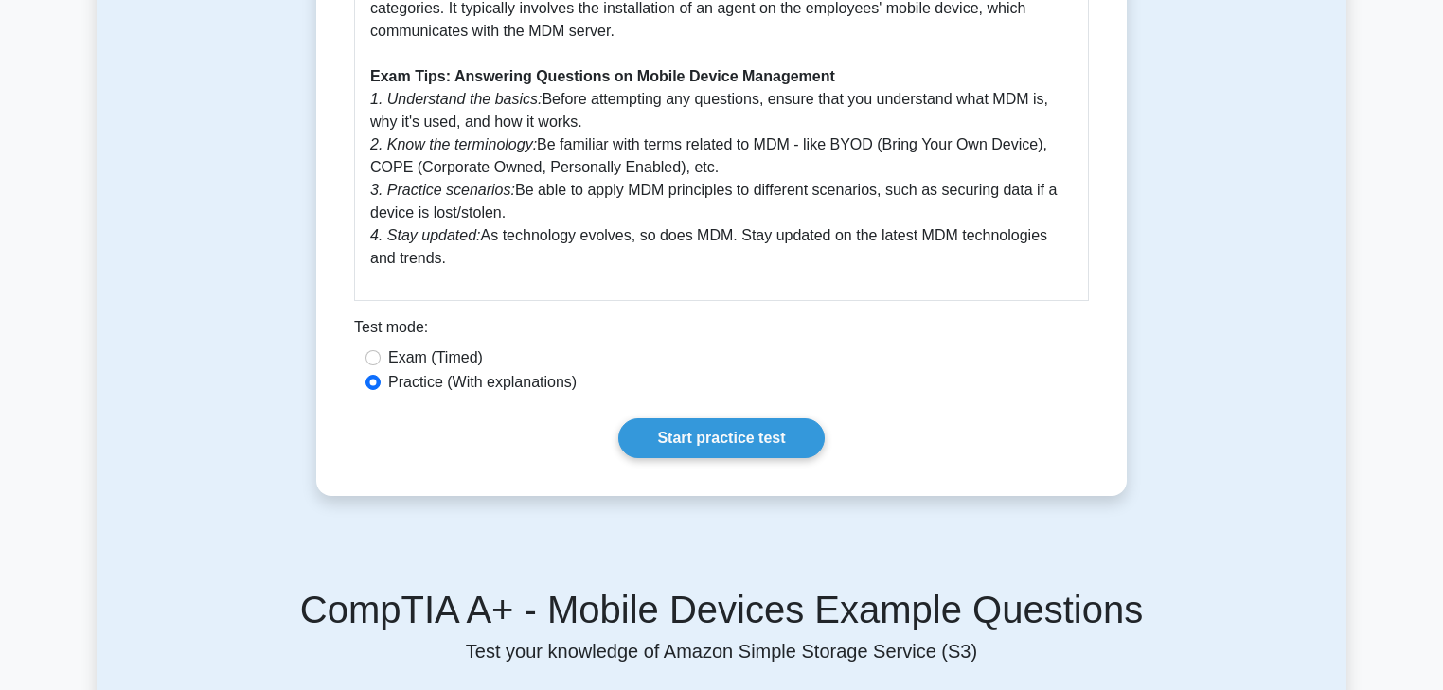
scroll to position [943, 0]
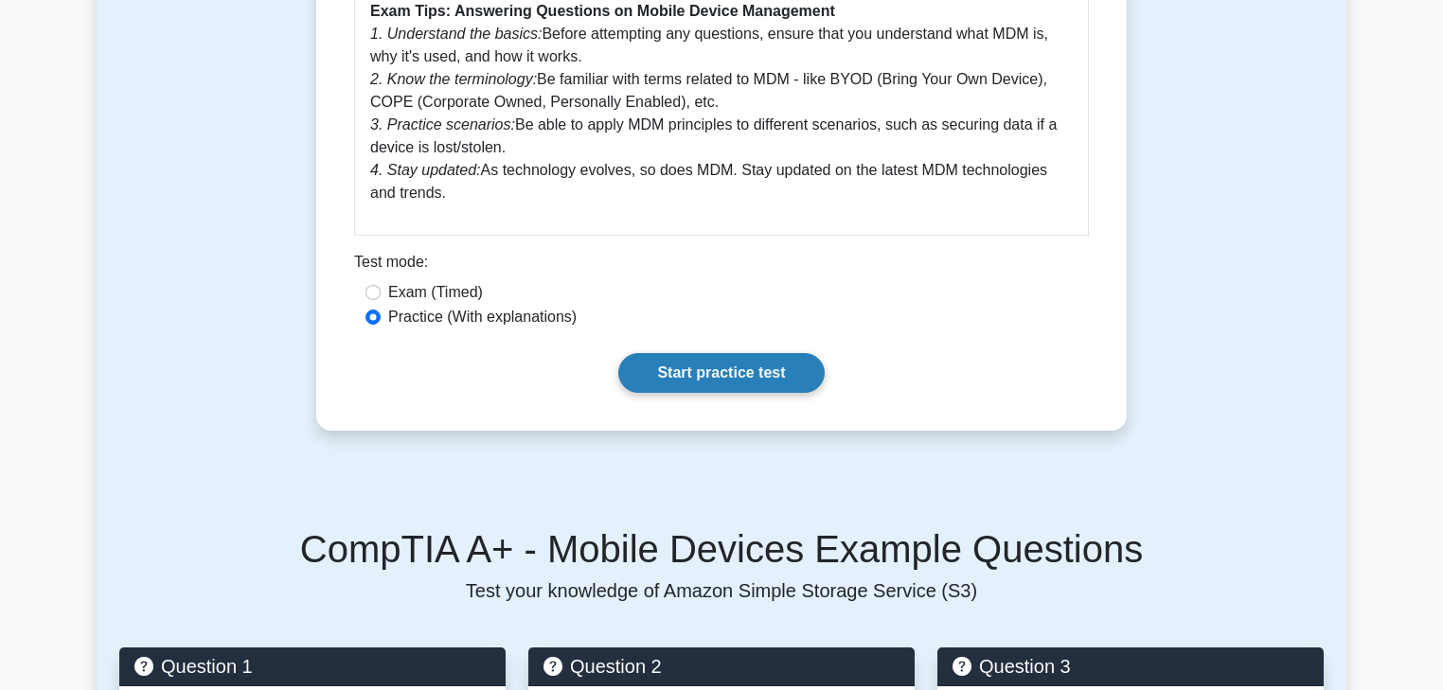
click at [702, 393] on link "Start practice test" at bounding box center [720, 373] width 205 height 40
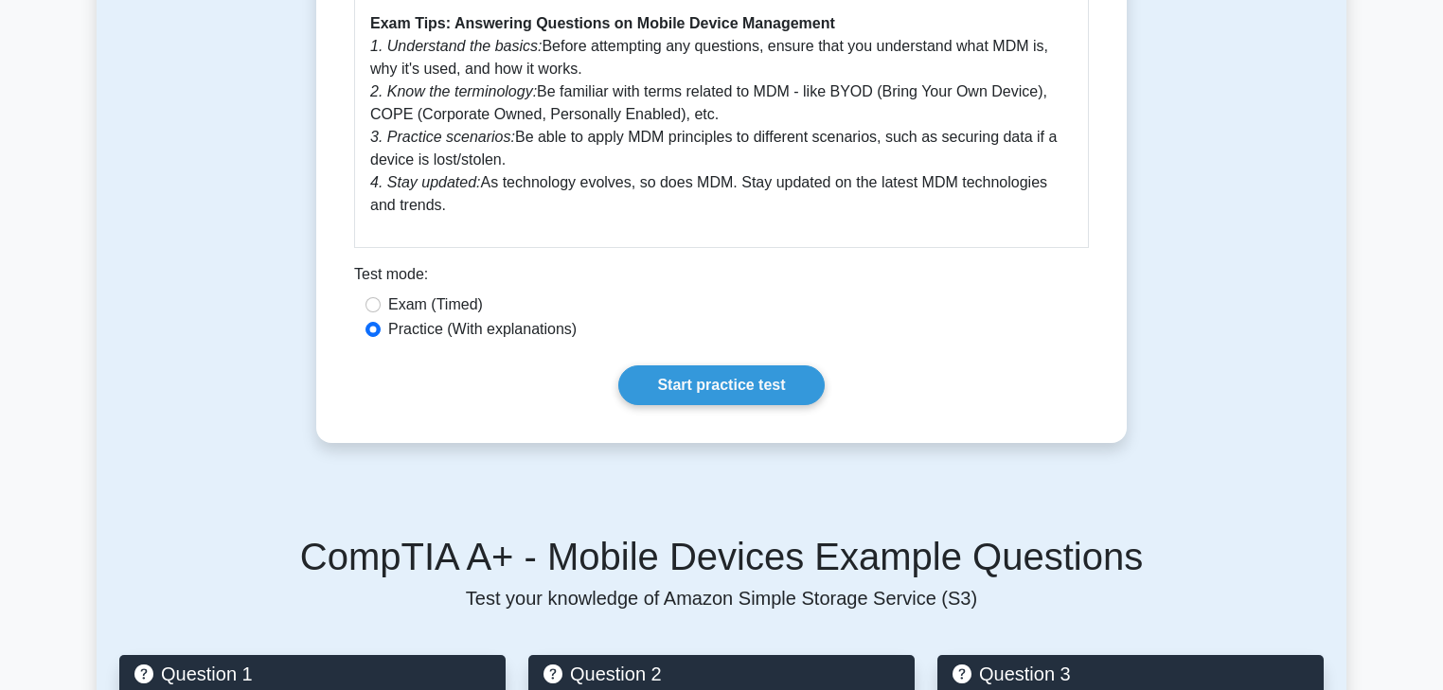
scroll to position [943, 0]
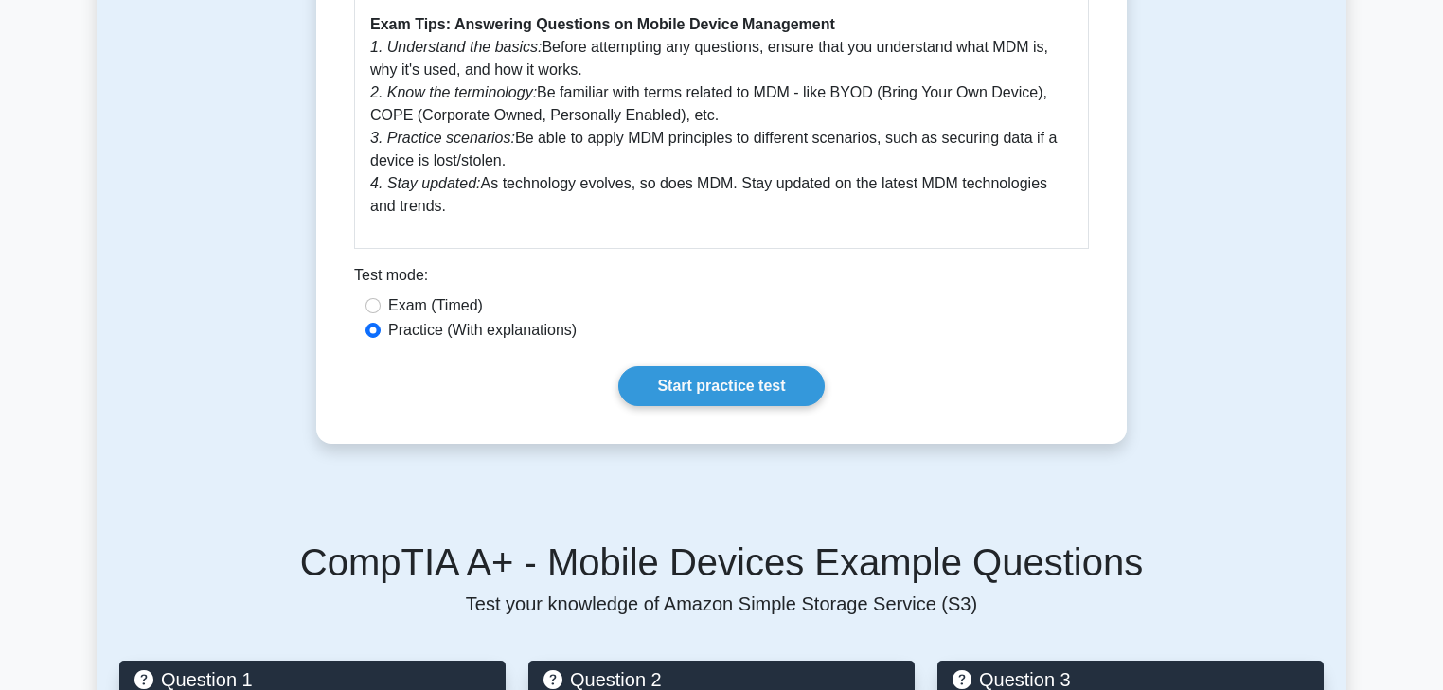
scroll to position [972, 0]
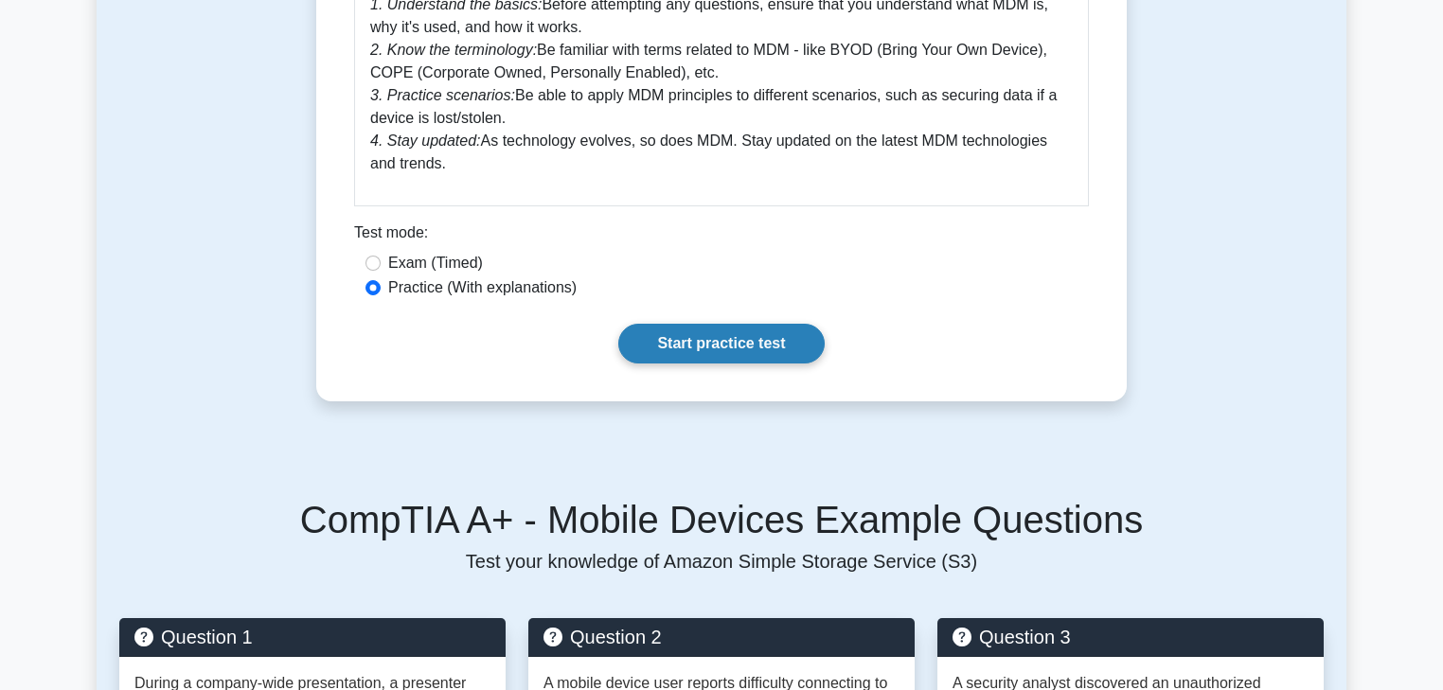
click at [678, 364] on link "Start practice test" at bounding box center [720, 344] width 205 height 40
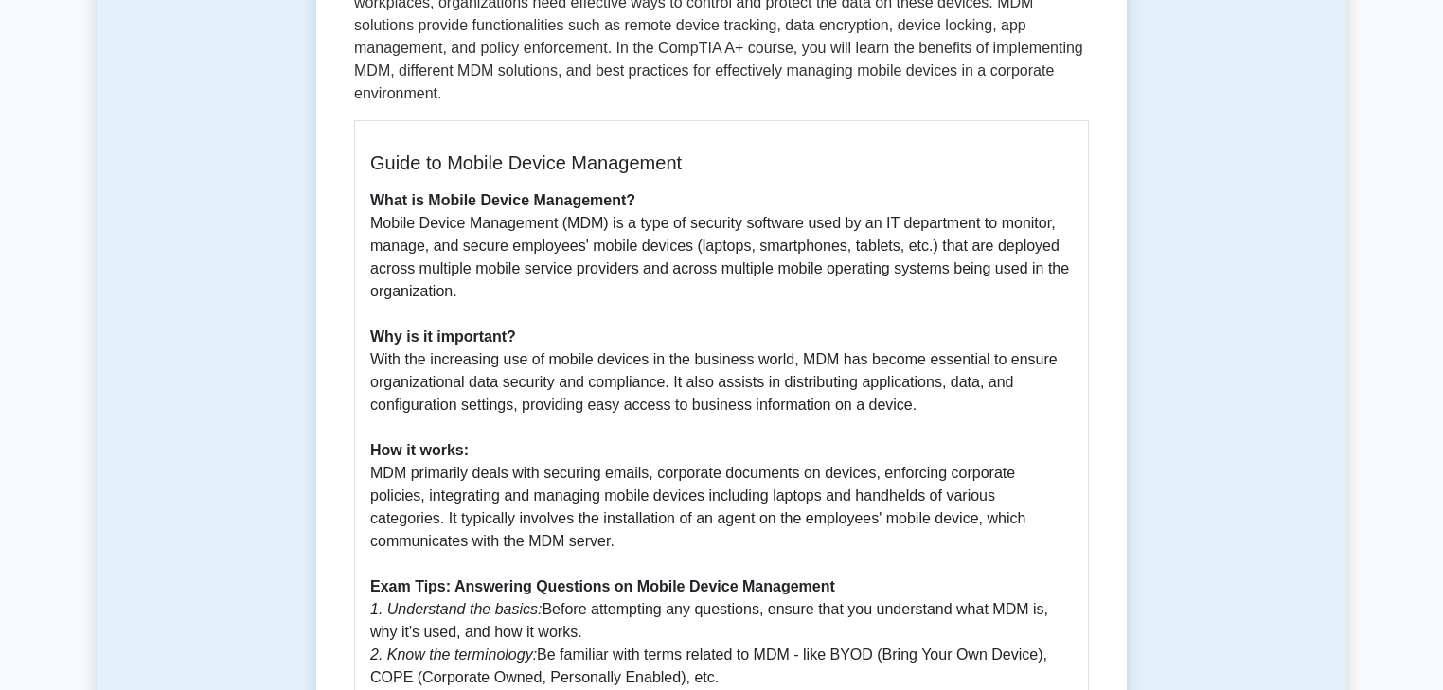
scroll to position [366, 0]
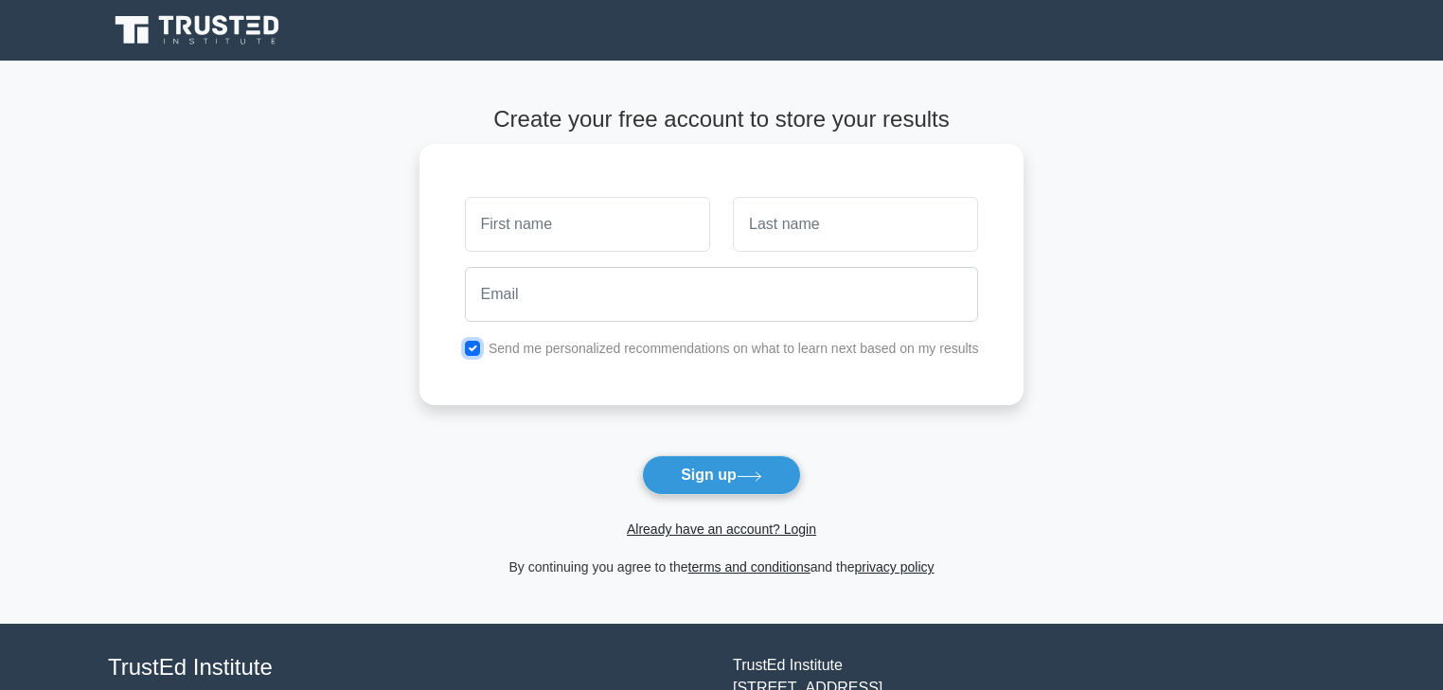
click at [470, 341] on input "checkbox" at bounding box center [472, 348] width 15 height 15
checkbox input "false"
